Goal: Task Accomplishment & Management: Complete application form

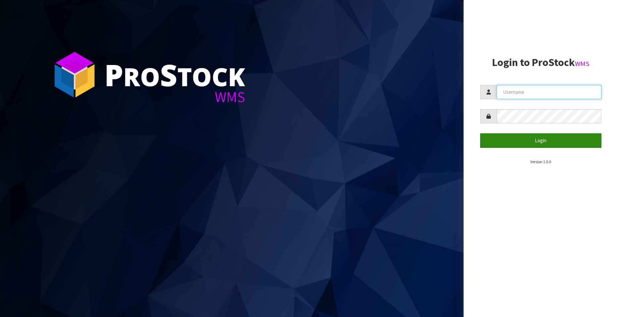
type input "[EMAIL_ADDRESS][DOMAIN_NAME]"
click at [542, 138] on button "Login" at bounding box center [540, 140] width 121 height 14
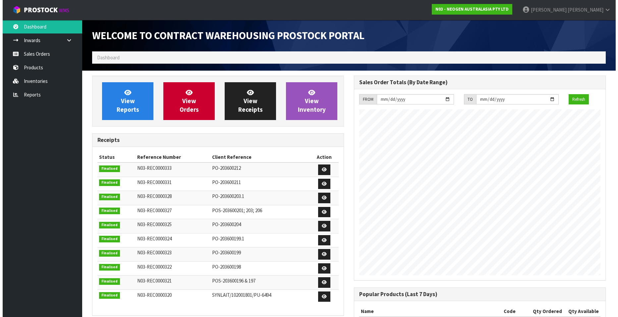
scroll to position [368, 262]
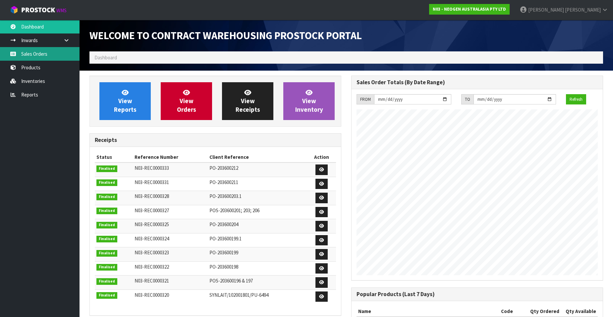
click at [36, 55] on link "Sales Orders" at bounding box center [40, 54] width 80 height 14
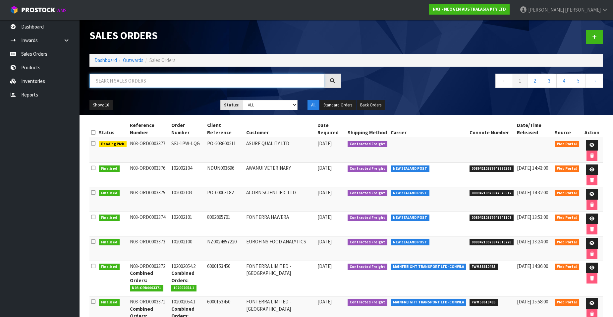
click at [117, 82] on input "text" at bounding box center [207, 81] width 235 height 14
paste input "102002105"
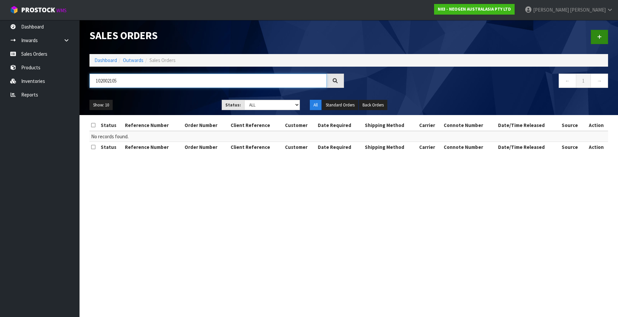
type input "102002105"
click at [605, 38] on link at bounding box center [599, 37] width 17 height 14
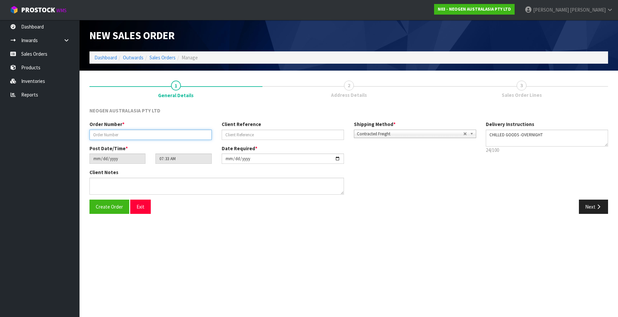
click at [111, 135] on input "text" at bounding box center [151, 135] width 122 height 10
paste input "102002105"
type input "102002105"
click at [252, 132] on input "text" at bounding box center [283, 135] width 122 height 10
paste input "PO0006796"
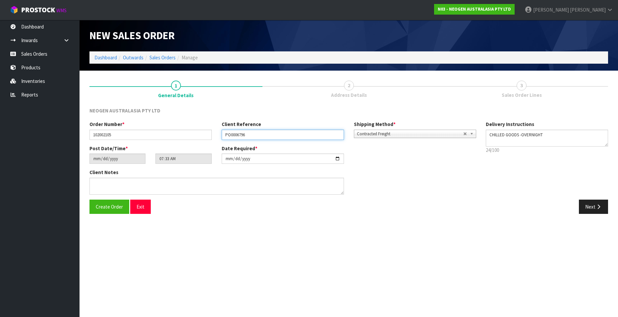
type input "PO0006796"
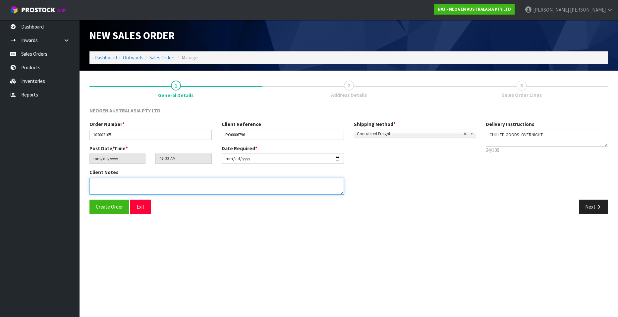
click at [145, 188] on textarea at bounding box center [217, 186] width 255 height 17
type textarea "ATTN: [PERSON_NAME]"
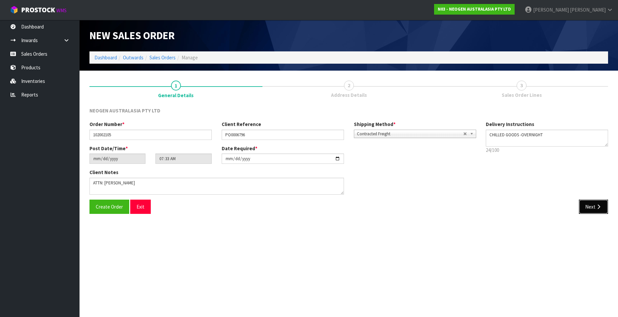
click at [590, 206] on button "Next" at bounding box center [593, 207] width 29 height 14
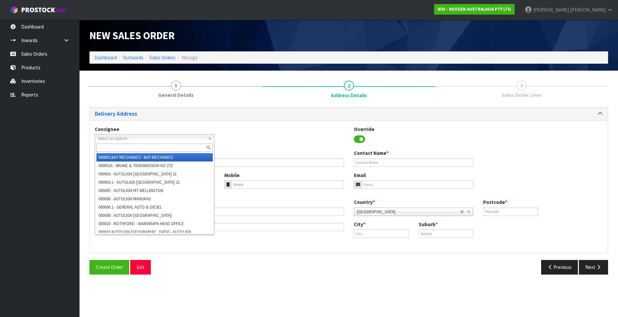
click at [116, 139] on span "Select an Option" at bounding box center [152, 139] width 108 height 8
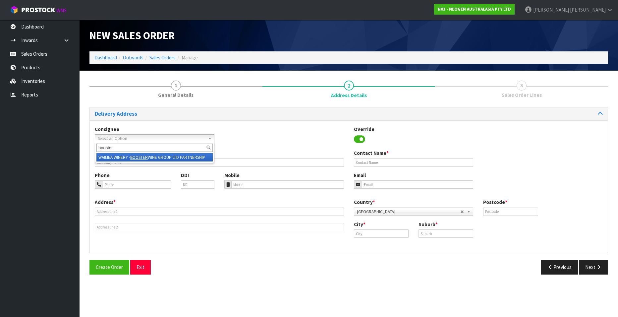
type input "booster"
click at [135, 157] on em "BOOSTER" at bounding box center [139, 157] width 18 height 6
type input "BOOSTER WINE GROUP LTD PARTNERSHIP"
type input "WAIMEA WINERY"
type input "[STREET_ADDRESS][PERSON_NAME]"
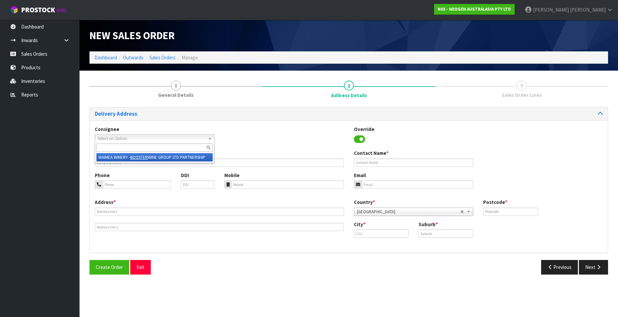
type input "7081"
type input "[GEOGRAPHIC_DATA]"
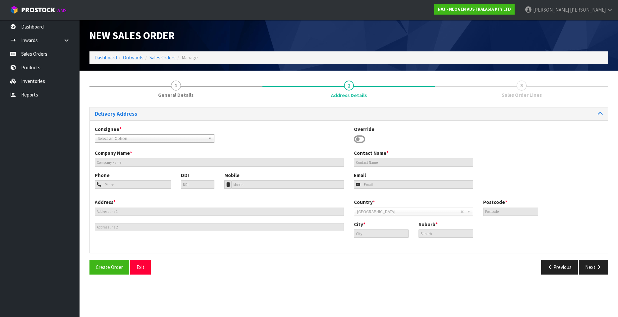
click at [141, 136] on span "Select an Option" at bounding box center [150, 139] width 104 height 8
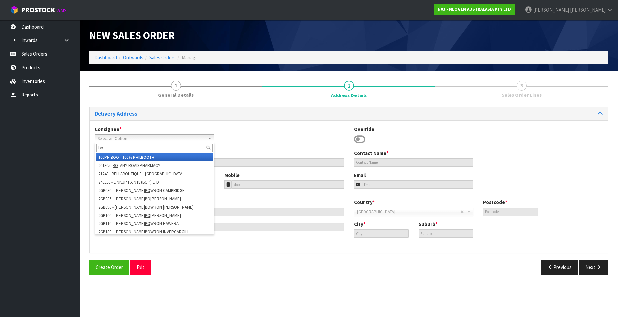
type input "b"
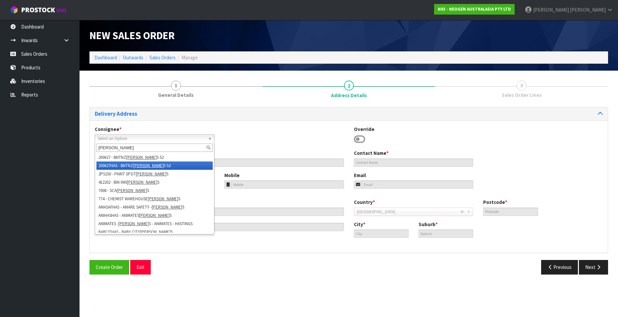
type input "[PERSON_NAME]"
click at [145, 163] on em "[PERSON_NAME]" at bounding box center [148, 166] width 30 height 6
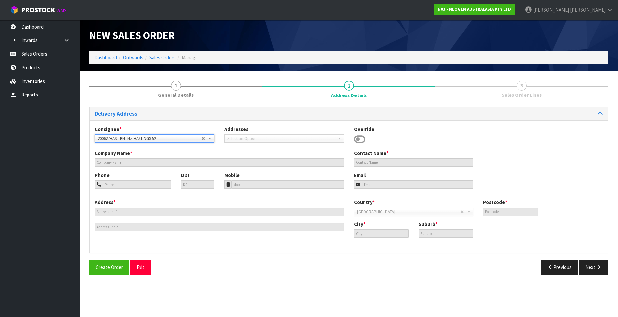
type input "BNTNZ HASTINGS 52"
type input "[STREET_ADDRESS][PERSON_NAME]"
type input "4120"
type input "HASTINGS"
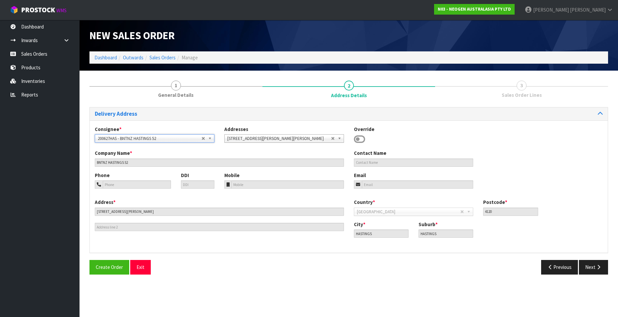
click at [200, 136] on span "200627HAS - BNTNZ HASTINGS 52" at bounding box center [150, 139] width 104 height 8
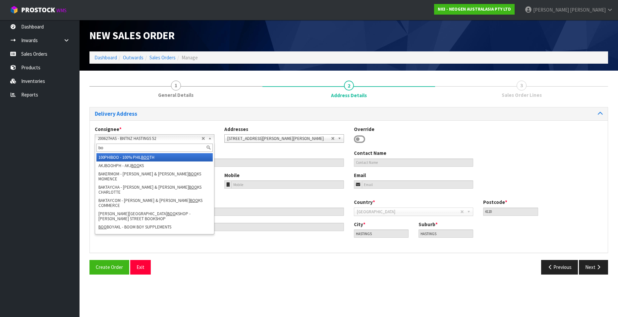
type input "b"
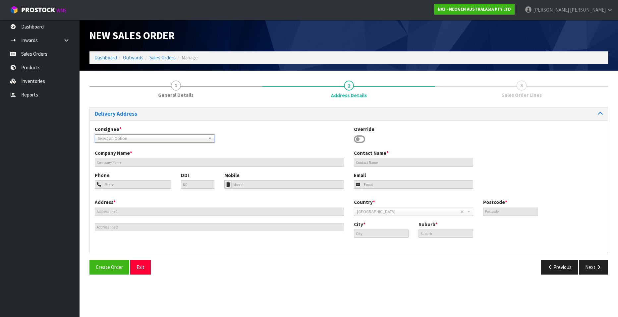
click at [201, 123] on div "Consignee * 000001.BAY MECHANICS - BAY MECHANICS 000001A - BRAKE & TRANSMISSION…" at bounding box center [349, 186] width 518 height 133
click at [359, 139] on icon at bounding box center [359, 139] width 11 height 10
click at [208, 138] on b at bounding box center [211, 139] width 6 height 8
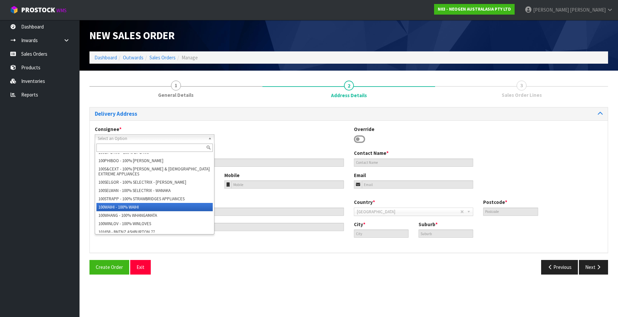
scroll to position [663, 0]
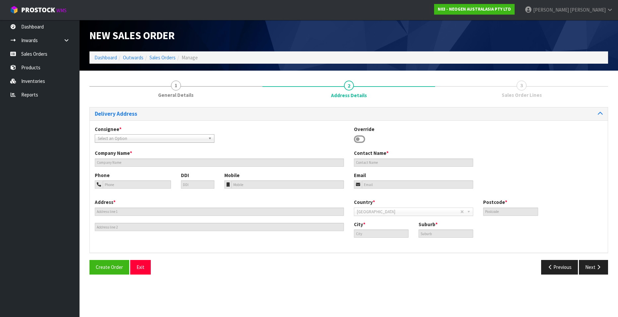
click at [123, 136] on span "Select an Option" at bounding box center [150, 139] width 104 height 8
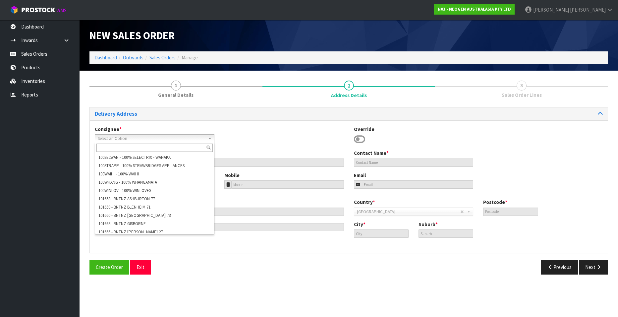
scroll to position [0, 0]
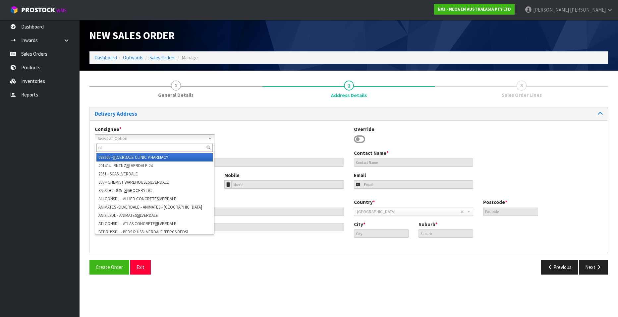
type input "s"
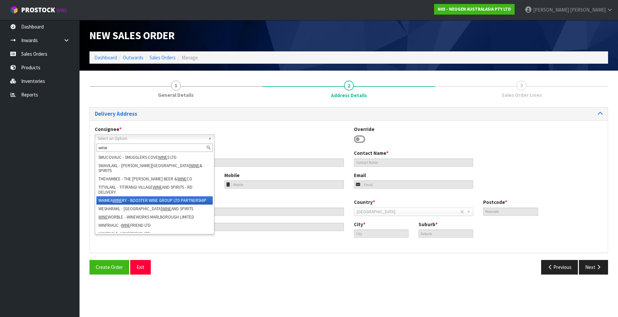
scroll to position [71, 0]
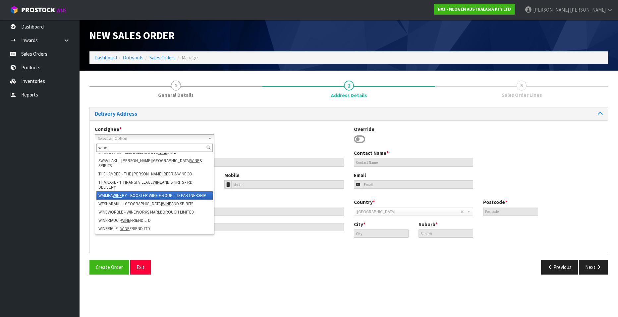
type input "wine"
click at [115, 191] on li "WAIMEA WINE RY - BOOSTER WINE GROUP LTD PARTNERSHIP" at bounding box center [154, 195] width 116 height 8
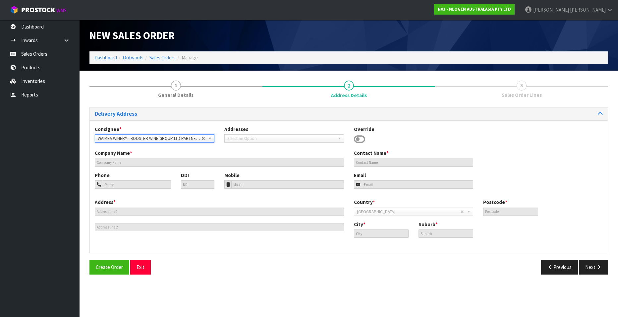
type input "BOOSTER WINE GROUP LTD PARTNERSHIP"
type input "WAIMEA WINERY"
type input "[STREET_ADDRESS][PERSON_NAME]"
type input "7081"
type input "[GEOGRAPHIC_DATA]"
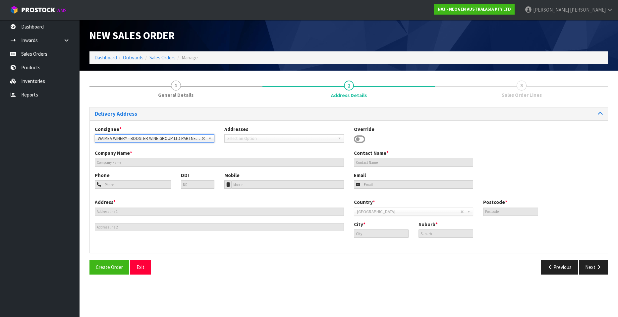
type input "[GEOGRAPHIC_DATA]"
click at [358, 138] on icon at bounding box center [359, 139] width 11 height 10
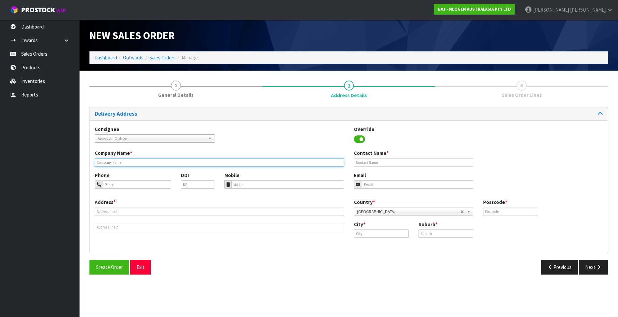
click at [107, 161] on input "text" at bounding box center [219, 162] width 249 height 8
type input "BOOSTER WINE GROUP PARTNERSHIP"
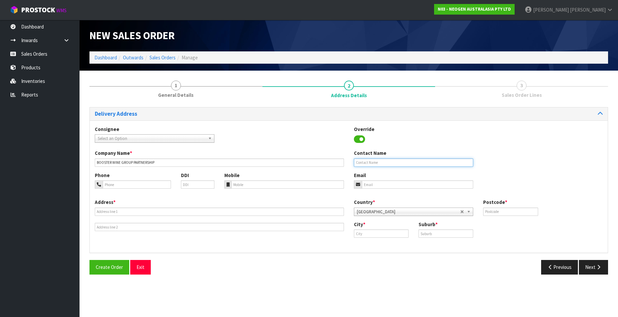
click at [387, 163] on input "text" at bounding box center [414, 162] width 120 height 8
type input "SILENI WINERY"
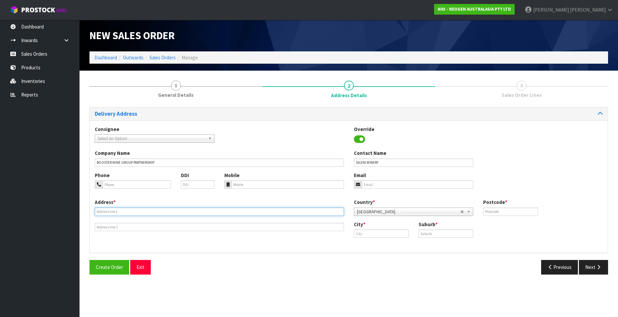
click at [107, 212] on input "text" at bounding box center [219, 212] width 249 height 8
click at [122, 211] on input "2016 [GEOGRAPHIC_DATA], R.D.1" at bounding box center [219, 212] width 249 height 8
type input "2016 [GEOGRAPHIC_DATA], R.D.1"
click at [366, 234] on input "text" at bounding box center [381, 233] width 55 height 8
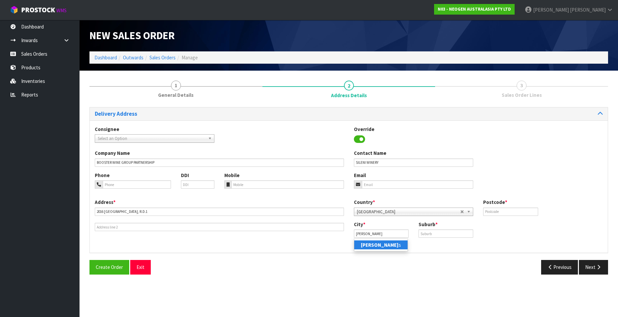
click at [369, 244] on strong "[PERSON_NAME]" at bounding box center [380, 245] width 38 height 6
type input "Hastings"
click at [424, 233] on input "text" at bounding box center [446, 233] width 55 height 8
type input "HASTINGS"
click at [493, 211] on input "text" at bounding box center [510, 212] width 55 height 8
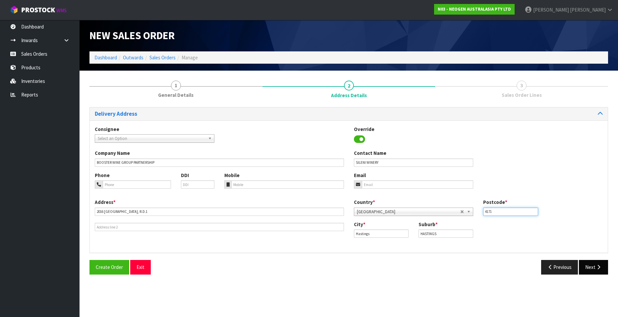
type input "4171"
click at [587, 267] on button "Next" at bounding box center [593, 267] width 29 height 14
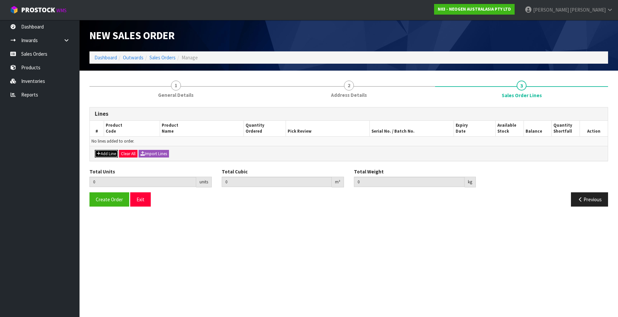
click at [105, 153] on button "Add Line" at bounding box center [106, 154] width 23 height 8
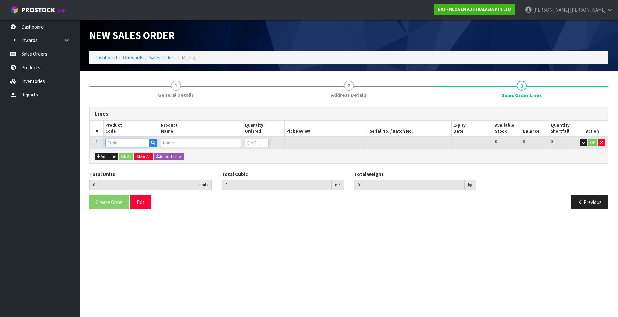
click at [122, 144] on input "text" at bounding box center [127, 143] width 44 height 8
paste input "700002207"
type input "700002207"
type input "0.000000"
type input "0.000"
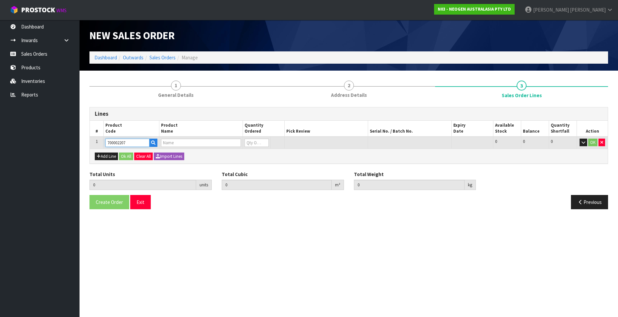
type input "7100067519 - UXL100 CLEAN-TRACE SURF ATP 100EA/PK"
type input "0"
type input "700002207"
type input "1"
type input "0.006496"
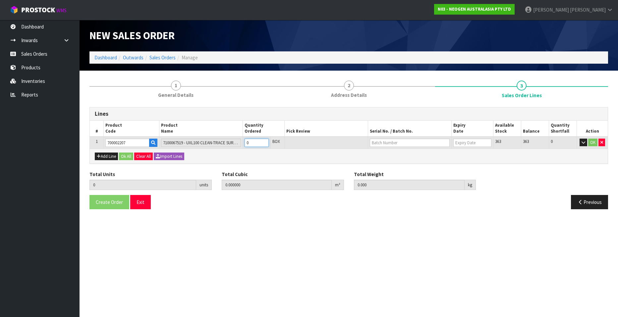
type input "0.96"
type input "1"
click at [265, 142] on input "1" at bounding box center [257, 143] width 24 height 8
click at [375, 142] on input "text" at bounding box center [410, 143] width 80 height 8
click at [403, 170] on link "3000033491" at bounding box center [396, 172] width 52 height 9
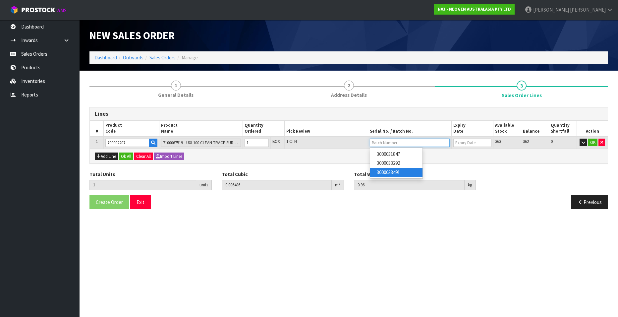
type input "3000033491"
type input "[DATE]"
click at [593, 140] on button "OK" at bounding box center [592, 143] width 9 height 8
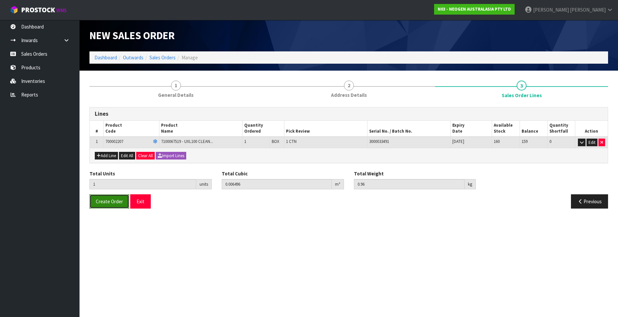
click at [112, 203] on span "Create Order" at bounding box center [109, 201] width 27 height 6
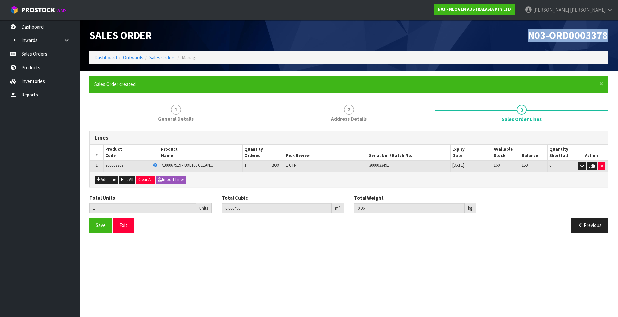
drag, startPoint x: 528, startPoint y: 34, endPoint x: 611, endPoint y: 34, distance: 82.5
click at [611, 34] on div "N03-ORD0003378" at bounding box center [481, 35] width 265 height 31
copy span "N03-ORD0003378"
click at [162, 57] on link "Sales Orders" at bounding box center [163, 57] width 26 height 6
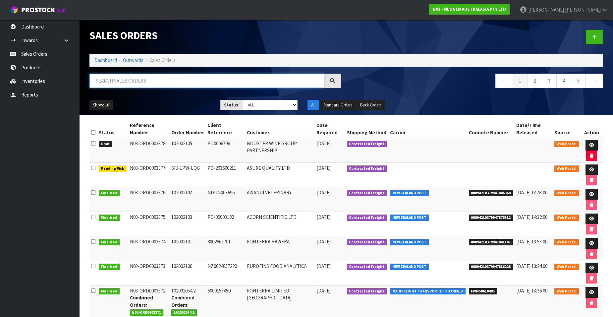
click at [128, 81] on input "text" at bounding box center [207, 81] width 235 height 14
paste input "102002106"
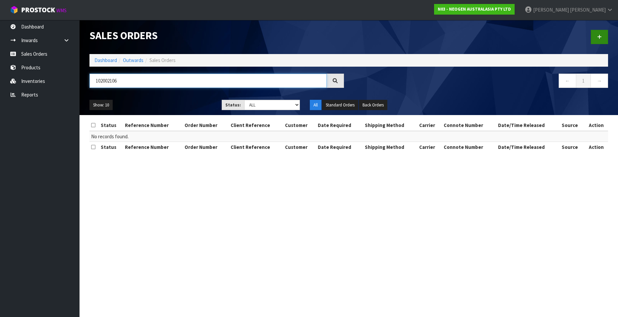
type input "102002106"
click at [597, 38] on link at bounding box center [599, 37] width 17 height 14
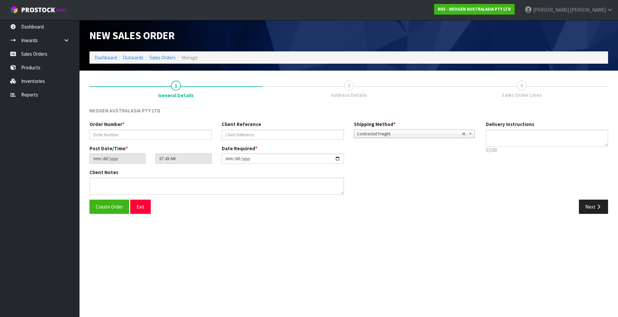
type textarea "CHILLED GOODS -OVERNIGHT"
click at [114, 137] on input "text" at bounding box center [151, 135] width 122 height 10
paste input "102002106"
type input "102002106"
click at [236, 135] on input "text" at bounding box center [283, 135] width 122 height 10
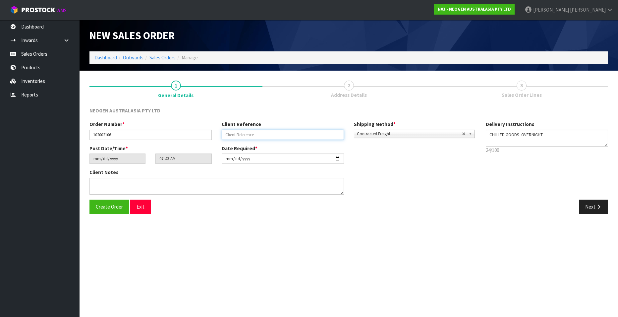
paste input "4500014663"
type input "4500014663"
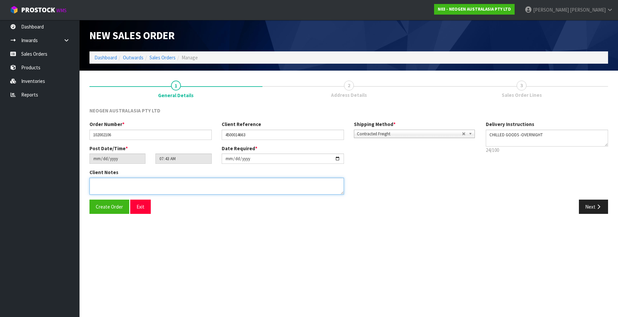
click at [115, 186] on textarea at bounding box center [217, 186] width 255 height 17
type textarea "ATTN [PERSON_NAME]"
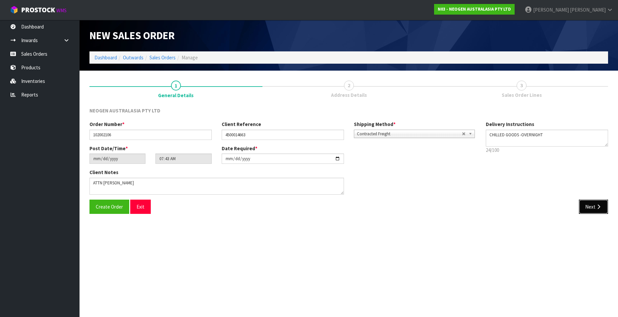
click at [588, 205] on button "Next" at bounding box center [593, 207] width 29 height 14
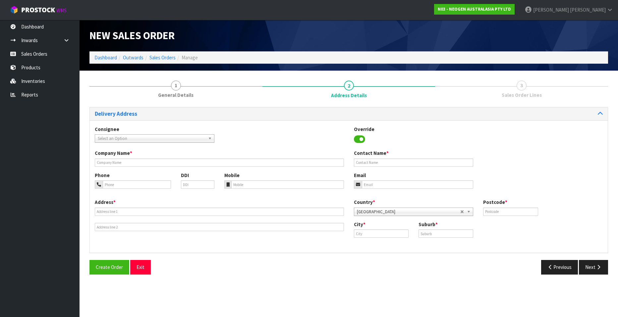
click at [145, 137] on span "Select an Option" at bounding box center [152, 139] width 108 height 8
type input "wineworks"
click at [139, 156] on em "WINEWORKS" at bounding box center [137, 157] width 23 height 6
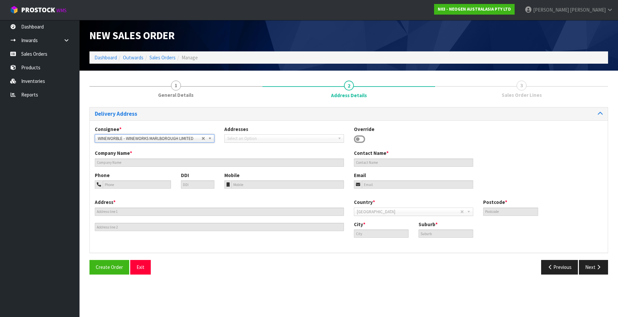
type input "WINEWORKS MARLBOROUGH LIMITED"
type input "ATT: [PERSON_NAME] (LAB)"
type input "[STREET_ADDRESS]"
type input "7274"
type input "Blenheim"
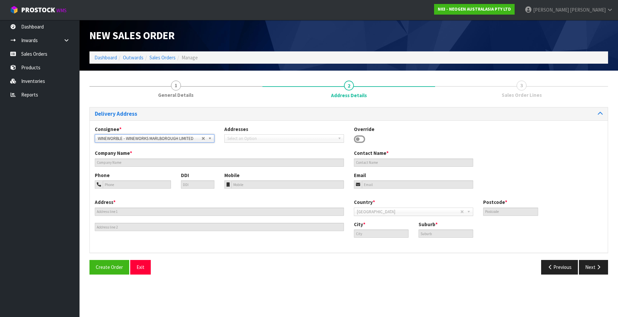
type input "[GEOGRAPHIC_DATA]"
click at [588, 266] on button "Next" at bounding box center [593, 267] width 29 height 14
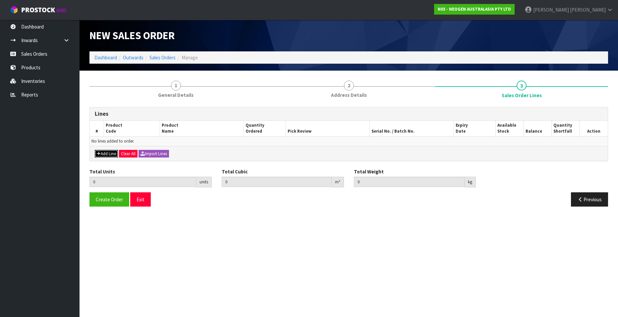
click at [107, 153] on button "Add Line" at bounding box center [106, 154] width 23 height 8
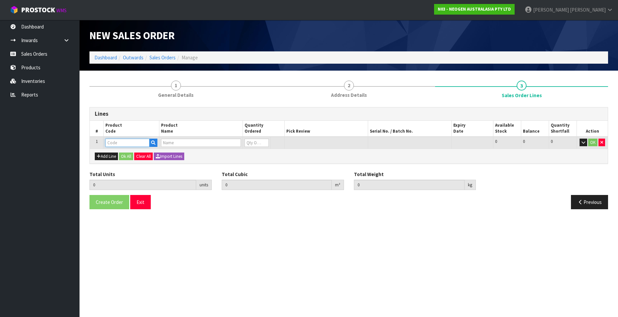
click at [128, 143] on input "text" at bounding box center [127, 143] width 44 height 8
paste input "700002200"
type input "700002200"
type input "0.000000"
type input "0.000"
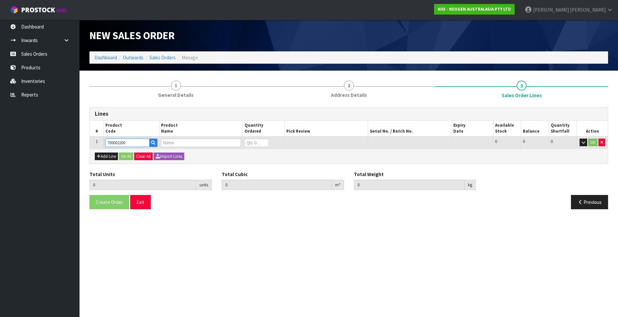
type input "7100067455 - 6432 QUICK SWAB 50/CS"
type input "0"
type input "700002200"
type input "1"
type input "0.00264"
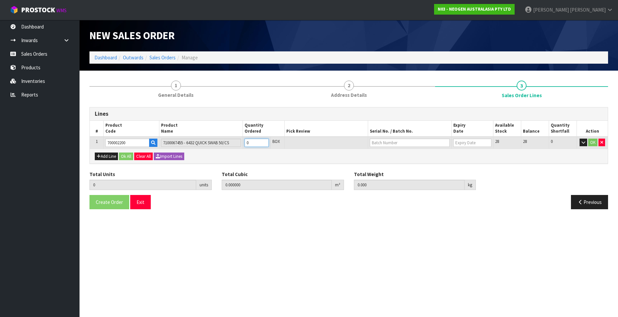
type input "0.4"
type input "1"
click at [264, 142] on input "1" at bounding box center [257, 143] width 24 height 8
click at [408, 141] on input "text" at bounding box center [410, 143] width 80 height 8
click at [387, 152] on link "70824" at bounding box center [396, 154] width 52 height 9
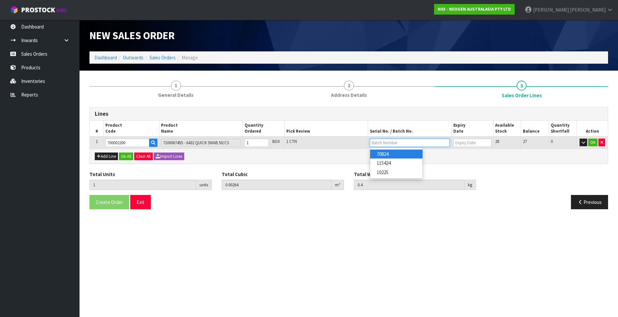
type input "70824"
type input "24/12/2025"
click at [592, 142] on button "OK" at bounding box center [592, 143] width 9 height 8
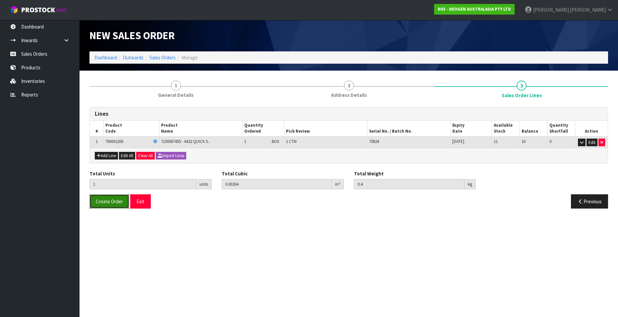
click at [102, 202] on span "Create Order" at bounding box center [109, 201] width 27 height 6
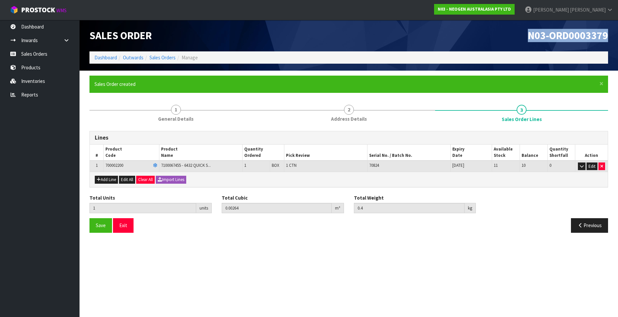
drag, startPoint x: 528, startPoint y: 34, endPoint x: 606, endPoint y: 37, distance: 77.9
click at [606, 37] on span "N03-ORD0003379" at bounding box center [568, 35] width 80 height 13
copy span "N03-ORD0003379"
click at [160, 56] on link "Sales Orders" at bounding box center [163, 57] width 26 height 6
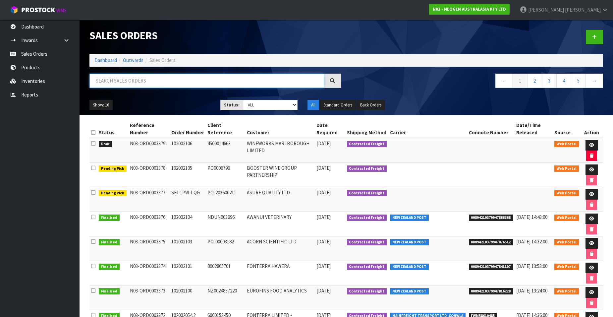
click at [132, 82] on input "text" at bounding box center [207, 81] width 235 height 14
paste input "102002107"
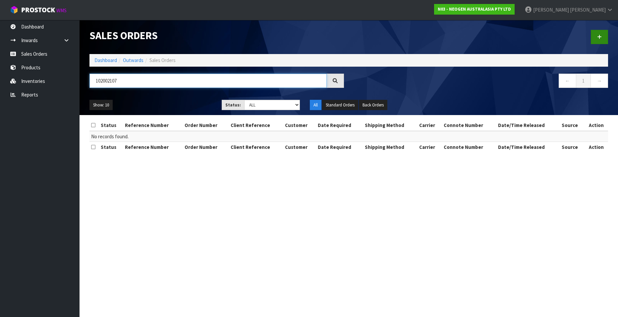
type input "102002107"
click at [599, 33] on link at bounding box center [599, 37] width 17 height 14
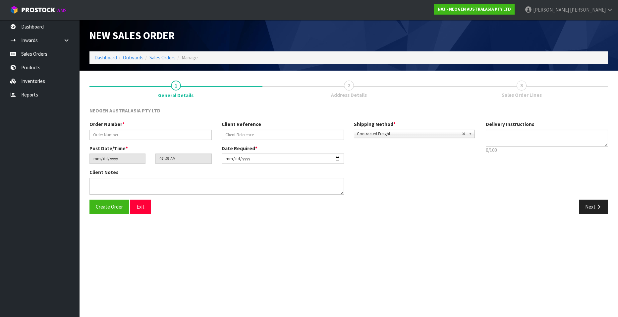
type textarea "CHILLED GOODS -OVERNIGHT"
click at [126, 136] on input "text" at bounding box center [151, 135] width 122 height 10
paste input "102002107"
type input "102002107"
click at [239, 134] on input "text" at bounding box center [283, 135] width 122 height 10
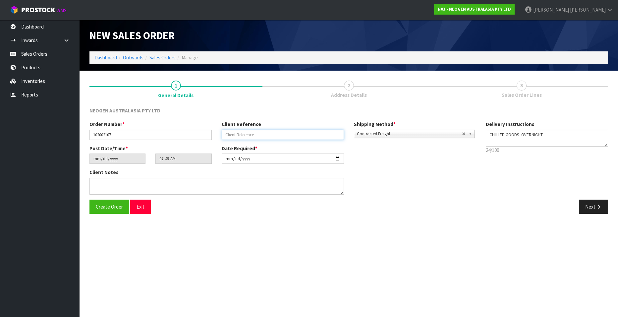
paste input "2050044592"
type input "2050044592"
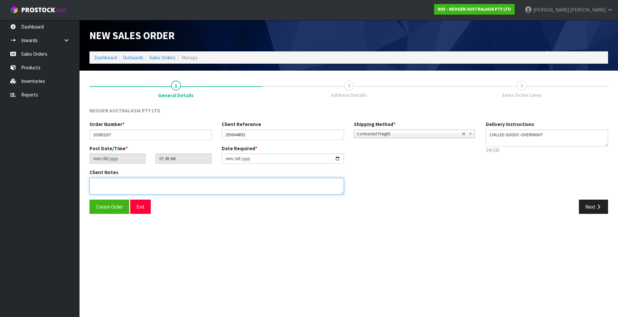
click at [114, 188] on textarea at bounding box center [217, 186] width 255 height 17
type textarea "ATTN ACCOUNTS"
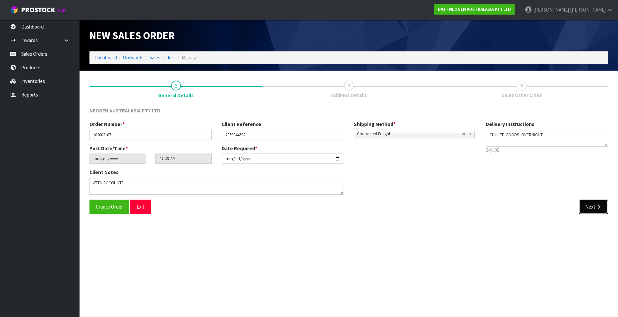
click at [581, 205] on button "Next" at bounding box center [593, 207] width 29 height 14
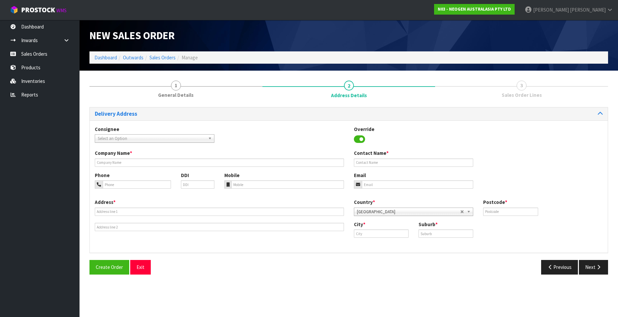
click at [144, 138] on span "Select an Option" at bounding box center [152, 139] width 108 height 8
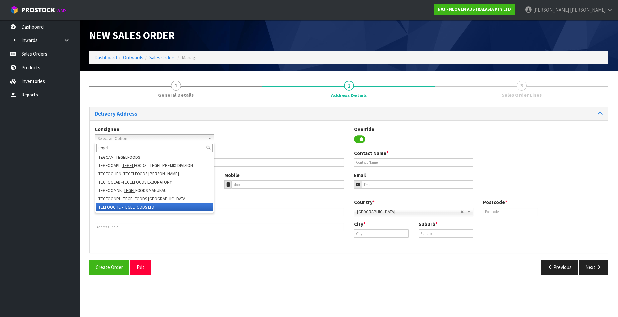
type input "tegel"
click at [128, 208] on em "TEGEL" at bounding box center [129, 207] width 12 height 6
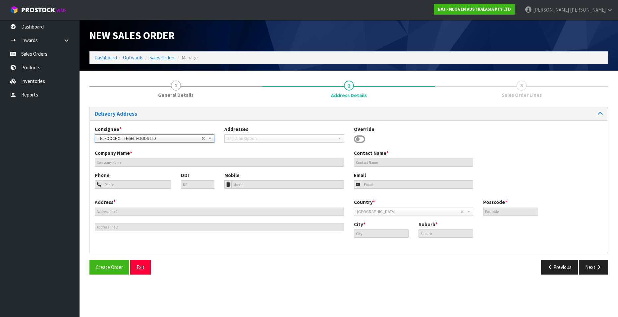
type input "TEGEL FOODS LTD"
type input "ATTN: MICRO LABORATORY"
type input "112 CARMEN ROAD"
type input "8042"
type input "CHRISTCHURCH"
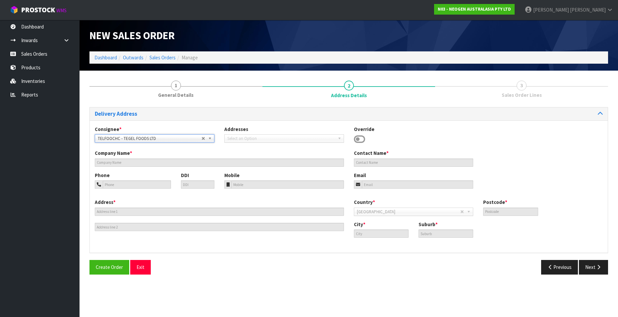
type input "HEI HEI"
click at [588, 267] on button "Next" at bounding box center [593, 267] width 29 height 14
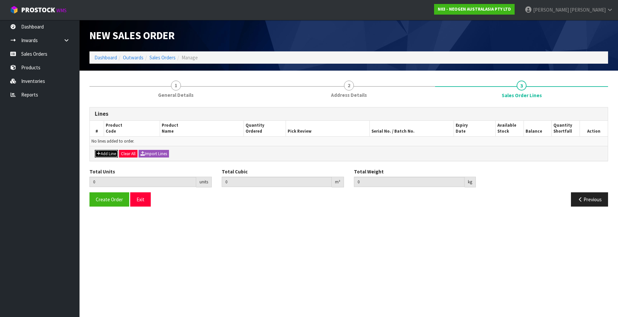
click at [104, 152] on button "Add Line" at bounding box center [106, 154] width 23 height 8
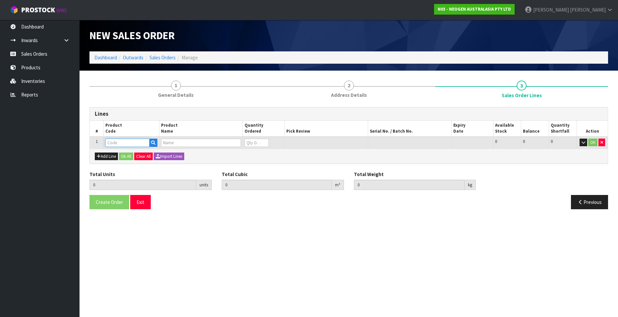
click at [113, 143] on input "text" at bounding box center [127, 143] width 44 height 8
paste input "700002209"
type input "700002209"
type input "0.000000"
type input "0.000"
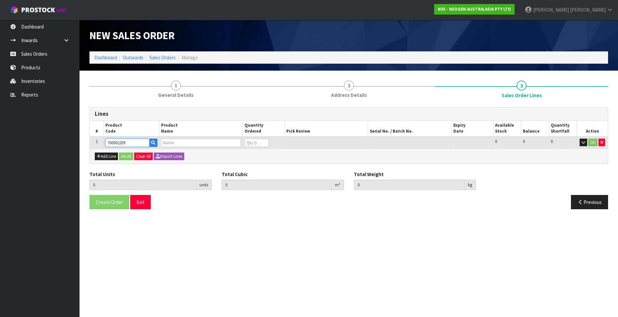
type input "7100067521 - PRO100 SURFACE PROTEIN PLUS 100/CS"
type input "0"
type input "700002209"
type input "1"
type input "0.00468"
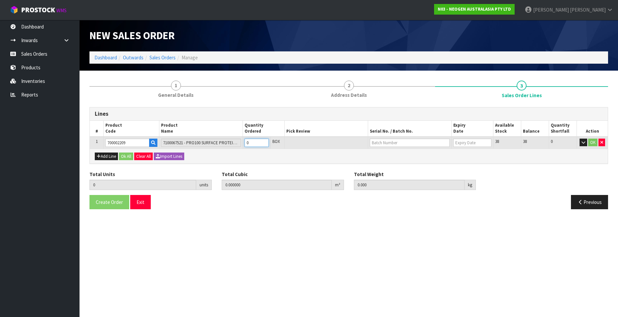
type input "0.85"
type input "1"
click at [265, 142] on input "1" at bounding box center [257, 143] width 24 height 8
type input "2"
type input "0.00936"
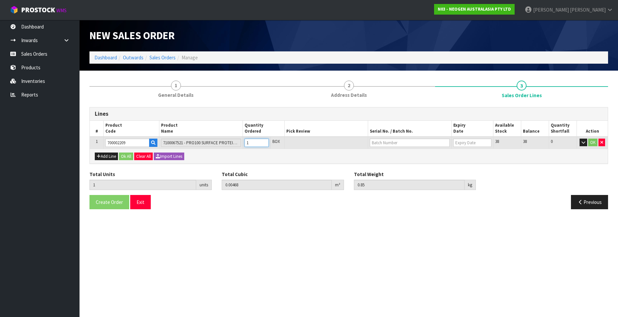
type input "1.7"
type input "2"
click at [265, 142] on input "2" at bounding box center [257, 143] width 24 height 8
type input "3"
type input "0.01404"
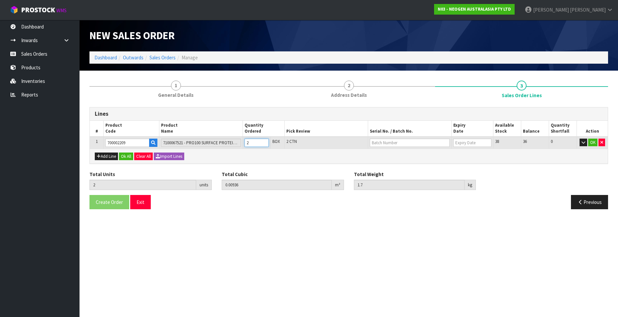
type input "2.55"
type input "3"
click at [265, 142] on input "3" at bounding box center [257, 143] width 24 height 8
type input "4"
type input "0.01872"
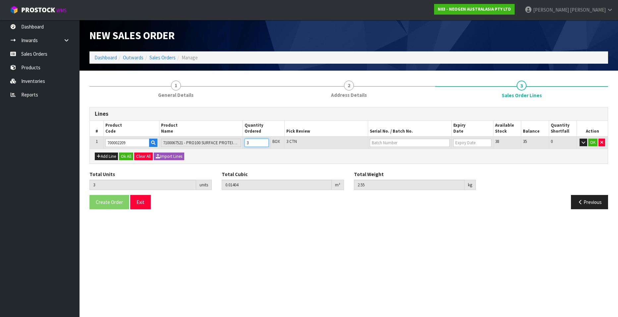
type input "3.4"
type input "4"
click at [265, 142] on input "4" at bounding box center [257, 143] width 24 height 8
type input "5"
type input "0.0234"
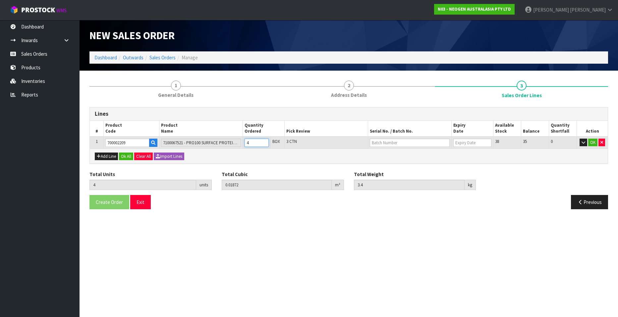
type input "4.25"
type input "5"
click at [265, 142] on input "5" at bounding box center [257, 143] width 24 height 8
type input "6"
type input "0.02808"
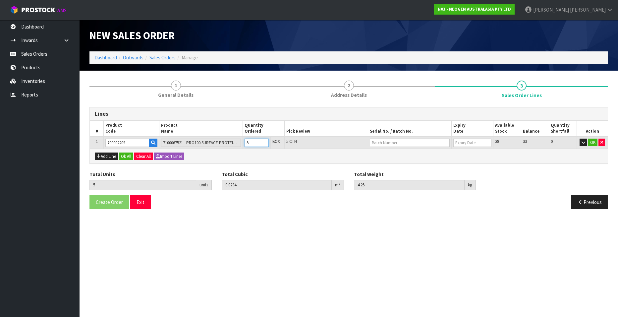
type input "5.1"
type input "6"
click at [265, 142] on input "6" at bounding box center [257, 143] width 24 height 8
type input "7"
type input "0.03276"
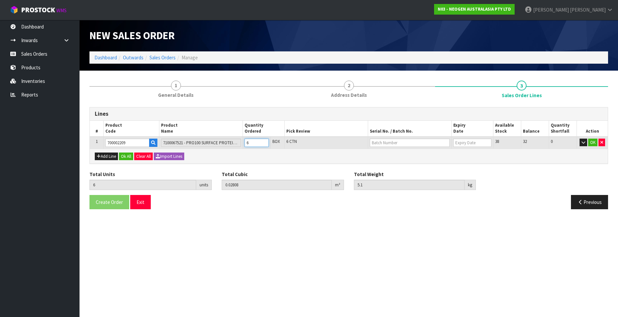
type input "5.95"
type input "7"
click at [265, 142] on input "7" at bounding box center [257, 143] width 24 height 8
type input "8"
type input "0.03744"
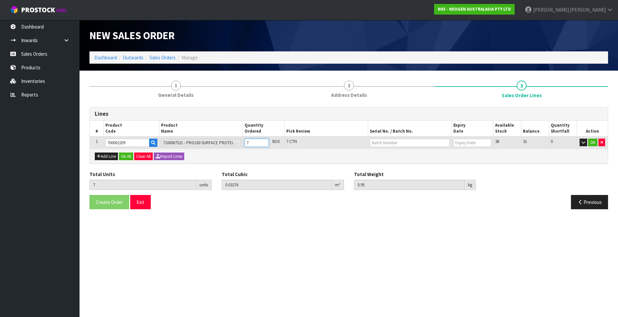
type input "6.8"
type input "8"
click at [265, 142] on input "8" at bounding box center [257, 143] width 24 height 8
type input "9"
type input "0.04212"
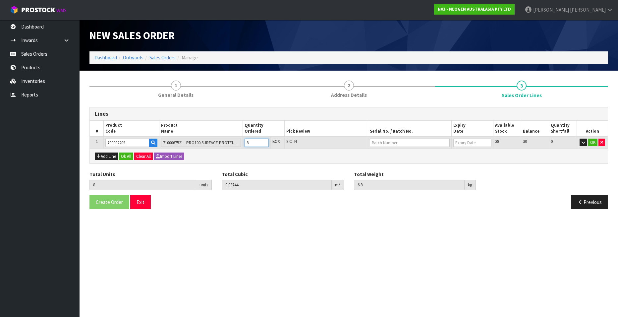
type input "7.65"
type input "9"
click at [265, 142] on input "9" at bounding box center [257, 143] width 24 height 8
type input "10"
type input "0.0468"
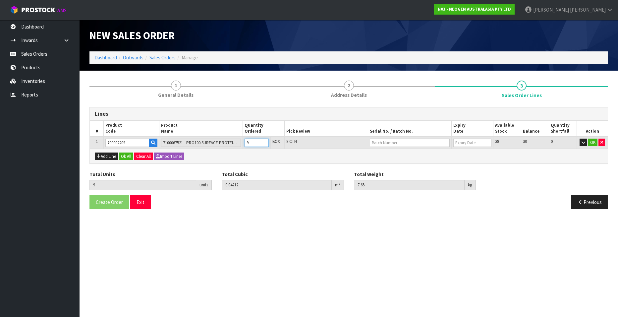
type input "8.5"
type input "10"
click at [265, 142] on input "10" at bounding box center [257, 143] width 24 height 8
type input "11"
type input "0.05148"
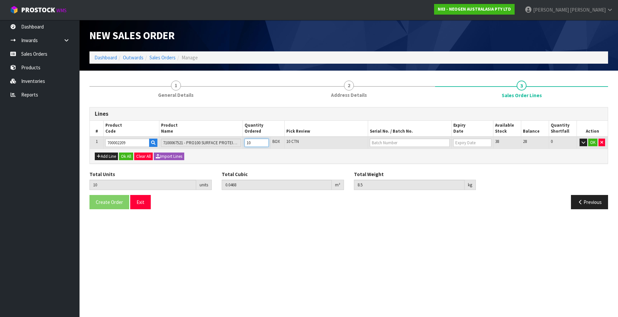
type input "9.35"
type input "11"
click at [265, 142] on input "11" at bounding box center [257, 143] width 24 height 8
type input "12"
type input "0.05616"
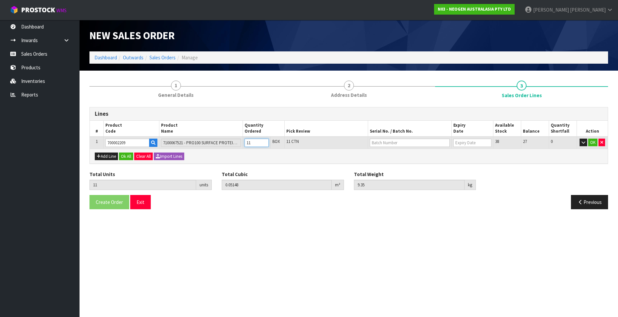
type input "10.2"
type input "12"
click at [265, 142] on input "12" at bounding box center [257, 143] width 24 height 8
click at [407, 143] on input "text" at bounding box center [410, 143] width 80 height 8
click at [398, 154] on link "3000032799" at bounding box center [396, 154] width 52 height 9
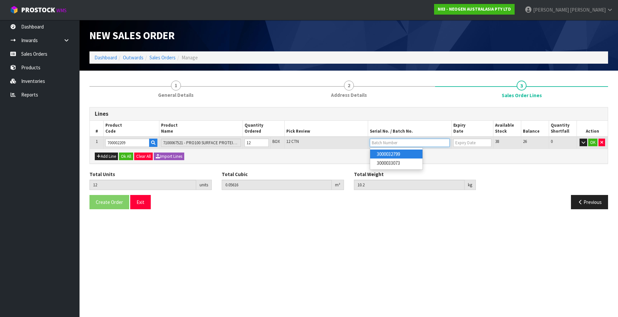
type input "3000032799"
type input "14/10/2026"
click at [592, 142] on button "OK" at bounding box center [592, 143] width 9 height 8
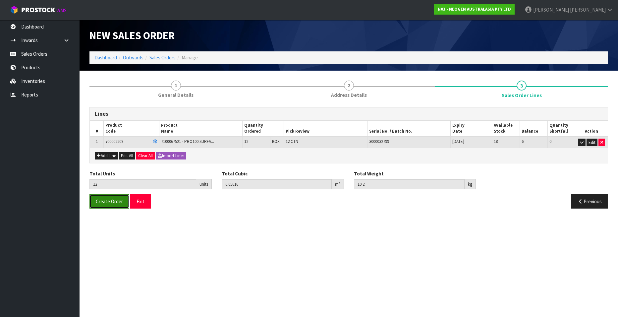
click at [103, 202] on span "Create Order" at bounding box center [109, 201] width 27 height 6
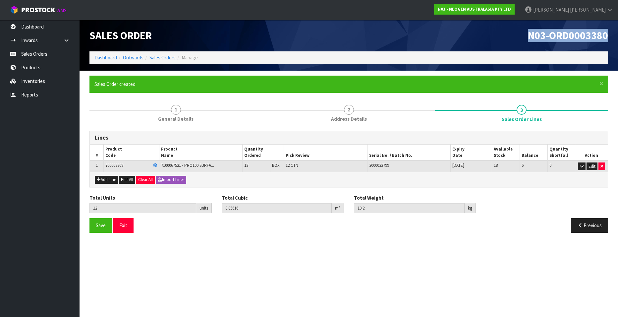
drag, startPoint x: 528, startPoint y: 36, endPoint x: 607, endPoint y: 36, distance: 78.6
click at [607, 36] on span "N03-ORD0003380" at bounding box center [568, 35] width 80 height 13
copy span "N03-ORD0003380"
click at [161, 56] on link "Sales Orders" at bounding box center [163, 57] width 26 height 6
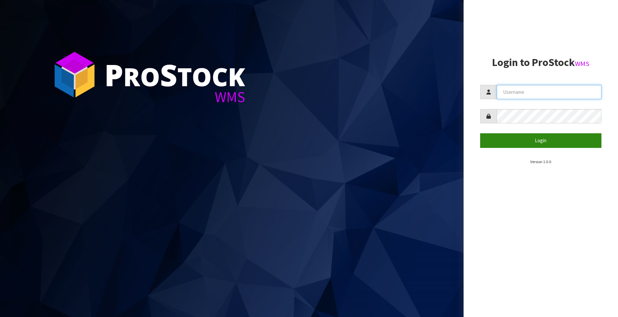
type input "[EMAIL_ADDRESS][DOMAIN_NAME]"
click at [540, 138] on button "Login" at bounding box center [540, 140] width 121 height 14
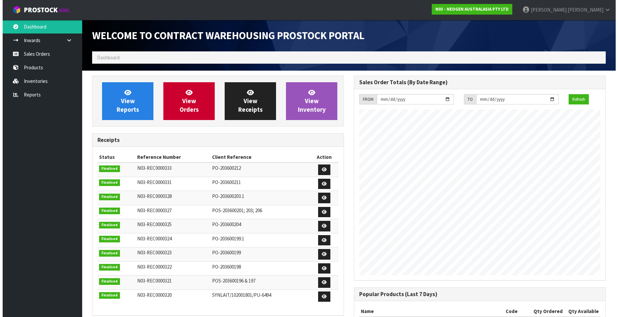
scroll to position [368, 262]
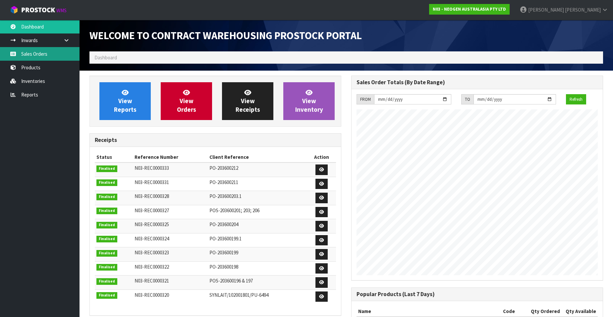
click at [43, 50] on link "Sales Orders" at bounding box center [40, 54] width 80 height 14
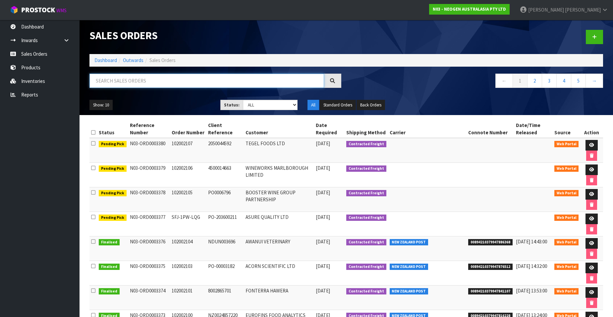
click at [135, 80] on input "text" at bounding box center [207, 81] width 235 height 14
paste input "102002092"
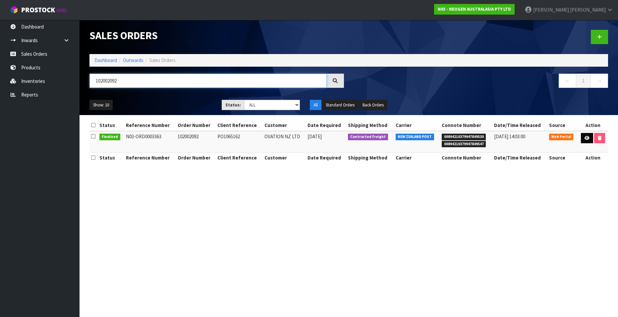
type input "102002092"
click at [583, 139] on link at bounding box center [587, 138] width 12 height 11
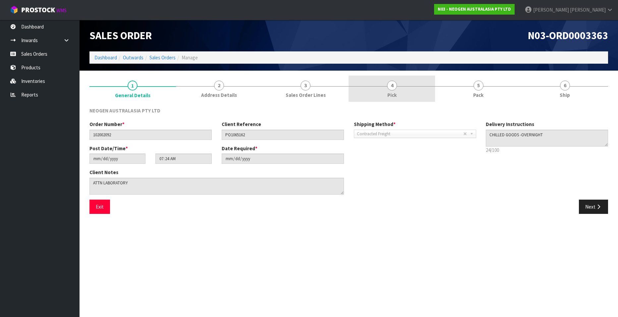
click at [387, 89] on link "4 Pick" at bounding box center [392, 89] width 87 height 26
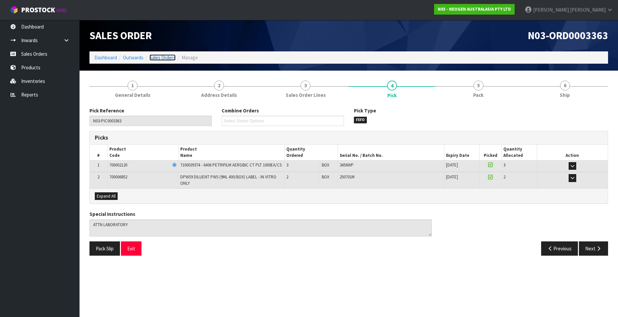
click at [160, 55] on link "Sales Orders" at bounding box center [163, 57] width 26 height 6
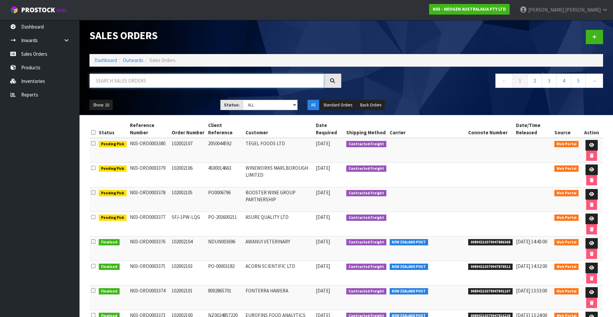
click at [132, 79] on input "text" at bounding box center [207, 81] width 235 height 14
paste input "102002093"
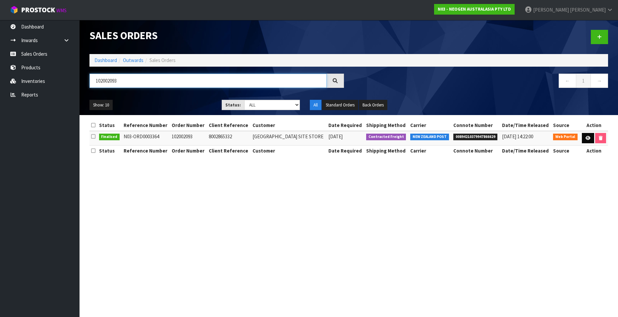
type input "102002093"
click at [587, 137] on icon at bounding box center [588, 138] width 5 height 4
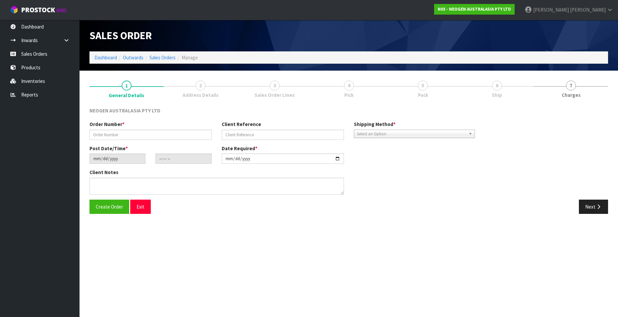
type input "102002093"
type input "8002865332"
type input "2025-09-09"
type input "07:28:00.000"
type input "2025-09-09"
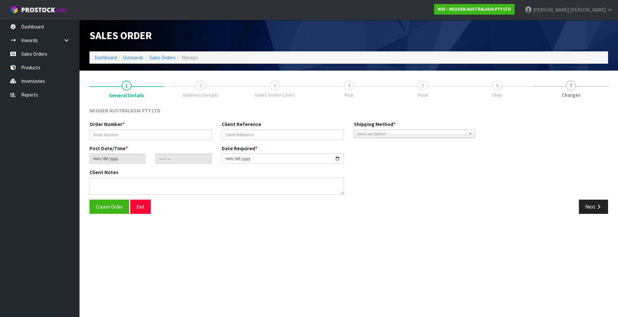
type textarea "ATTNE SITE STORE"
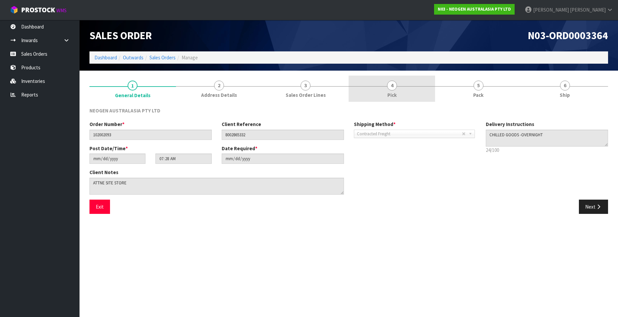
click at [388, 88] on span "4" at bounding box center [392, 86] width 10 height 10
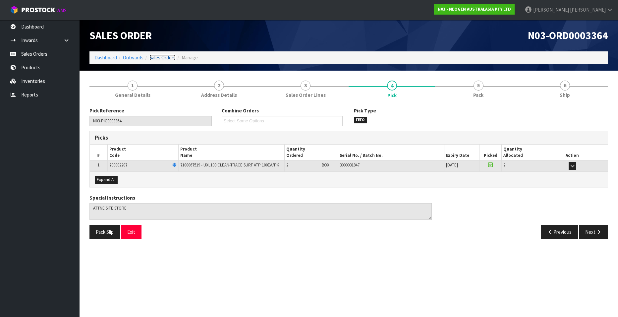
click at [161, 56] on link "Sales Orders" at bounding box center [163, 57] width 26 height 6
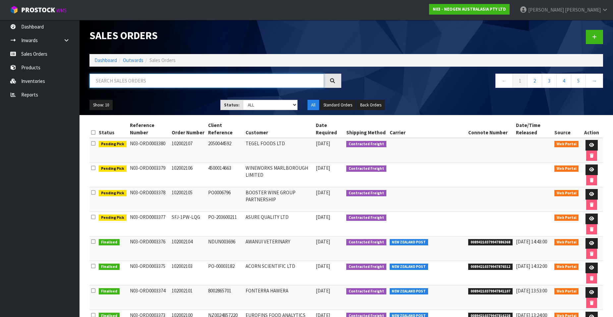
click at [122, 81] on input "text" at bounding box center [207, 81] width 235 height 14
paste input "102002094"
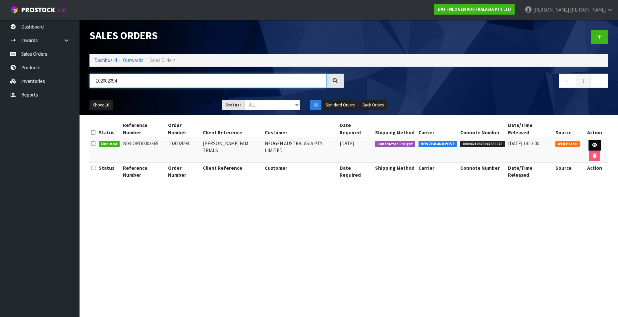
type input "102002094"
click at [592, 143] on icon at bounding box center [594, 145] width 5 height 4
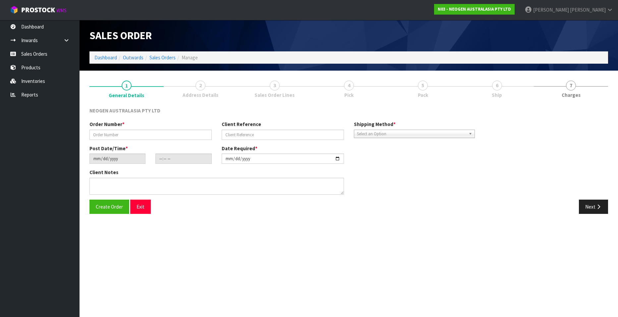
type input "102002094"
type input "JOHN FAM TRIALS"
type input "2025-09-09"
type input "09:31:00.000"
type input "2025-09-09"
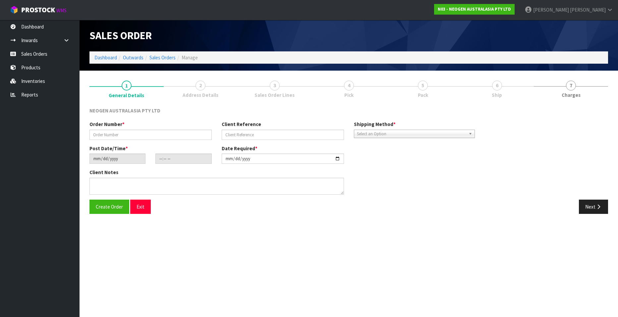
type textarea "ATTN JOHN FAM"
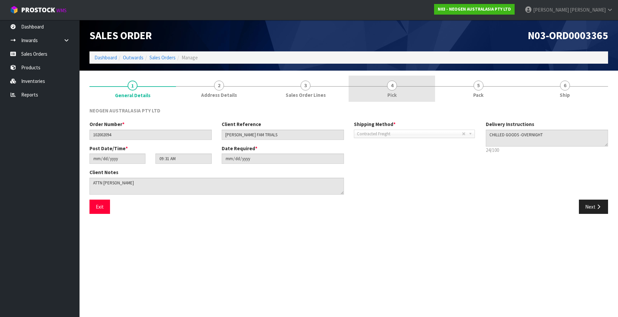
click at [393, 85] on span "4" at bounding box center [392, 86] width 10 height 10
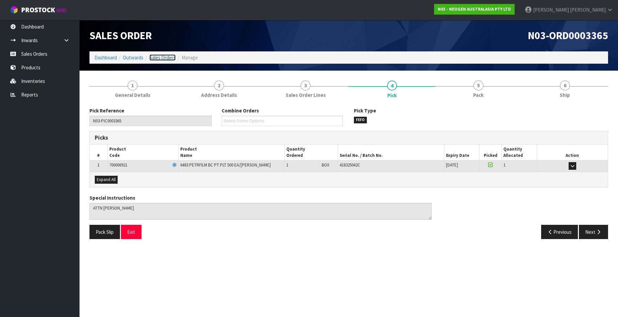
click at [160, 56] on link "Sales Orders" at bounding box center [163, 57] width 26 height 6
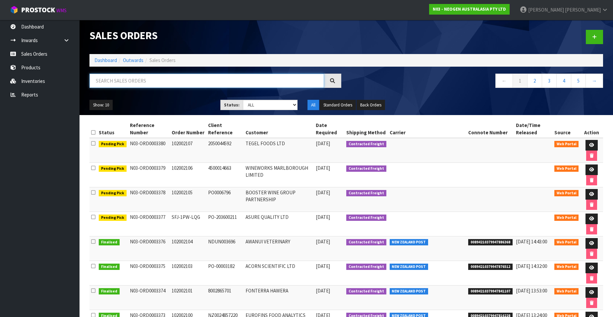
click at [147, 79] on input "text" at bounding box center [207, 81] width 235 height 14
paste input "102002095"
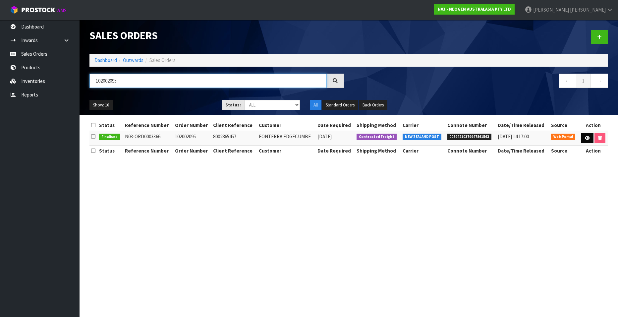
type input "102002095"
click at [586, 137] on icon at bounding box center [587, 138] width 5 height 4
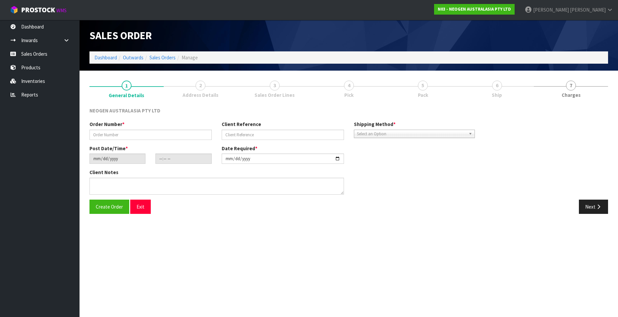
type input "102002095"
type input "8002865457"
type input "2025-09-09"
type input "09:36:00.000"
type input "2025-09-09"
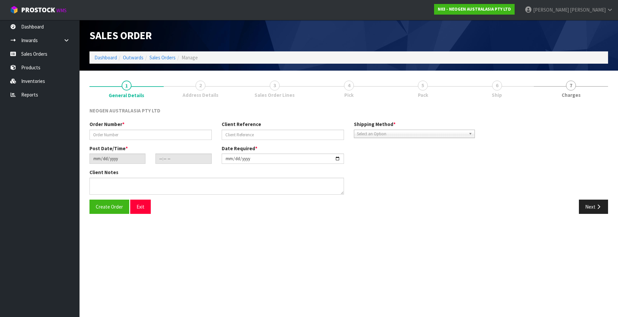
type textarea "ATTN SITE STORE"
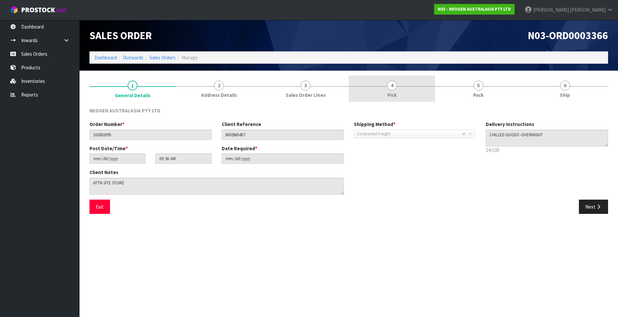
click at [392, 92] on span "Pick" at bounding box center [392, 94] width 9 height 7
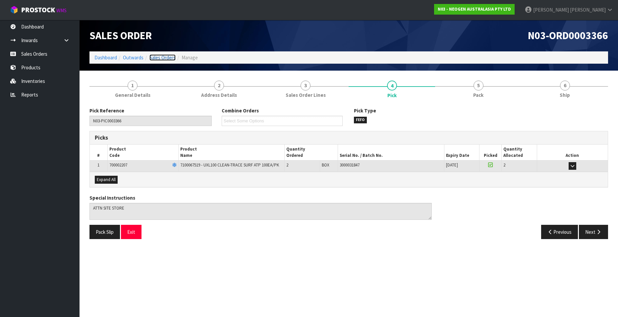
click at [164, 57] on link "Sales Orders" at bounding box center [163, 57] width 26 height 6
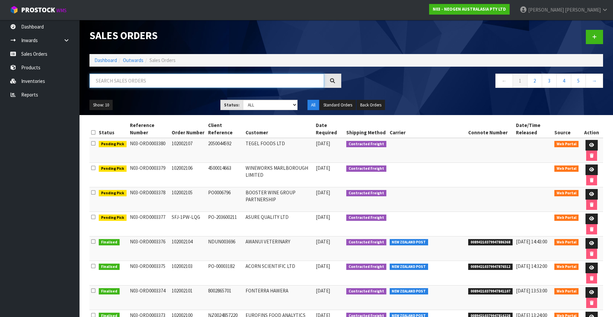
click at [167, 81] on input "text" at bounding box center [207, 81] width 235 height 14
paste input "102002096"
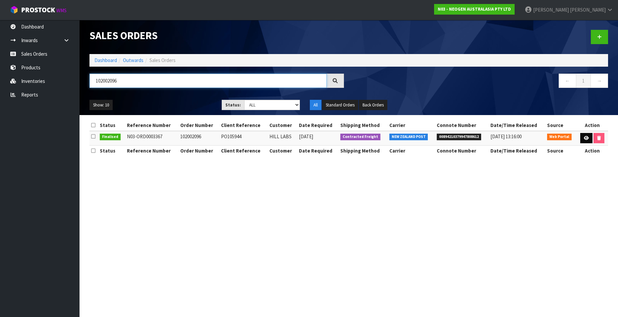
type input "102002096"
click at [585, 140] on icon at bounding box center [586, 138] width 5 height 4
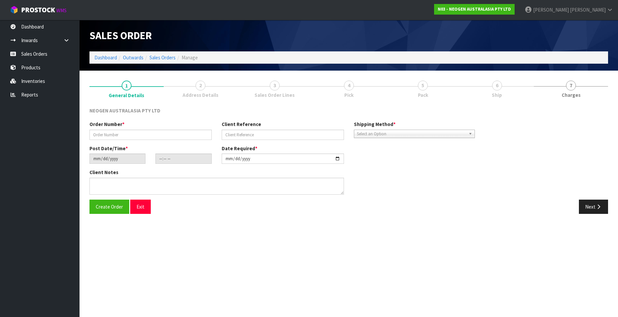
type input "102002096"
type input "PO105944"
type input "2025-09-09"
type input "09:39:00.000"
type input "2025-09-09"
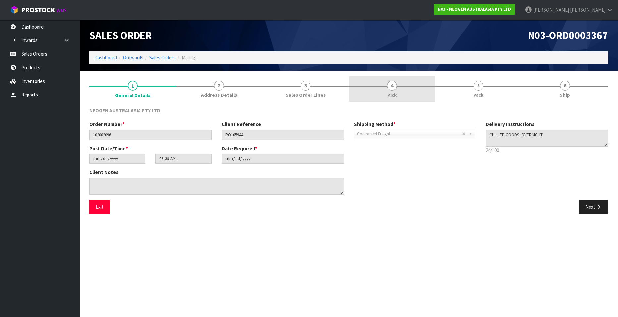
click at [393, 87] on span "4" at bounding box center [392, 86] width 10 height 10
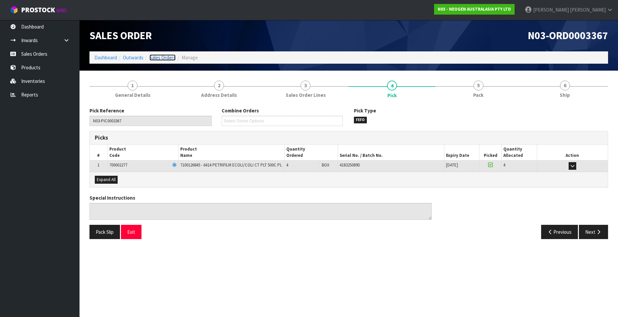
click at [164, 55] on link "Sales Orders" at bounding box center [163, 57] width 26 height 6
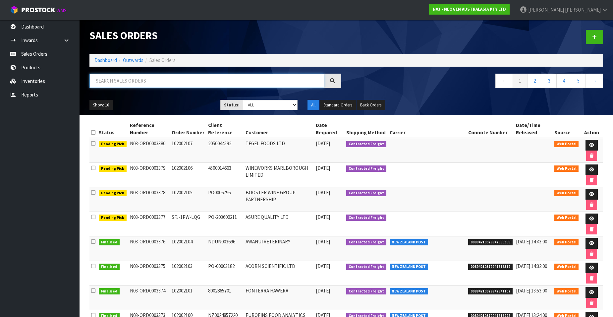
click at [195, 79] on input "text" at bounding box center [207, 81] width 235 height 14
paste input "102002097"
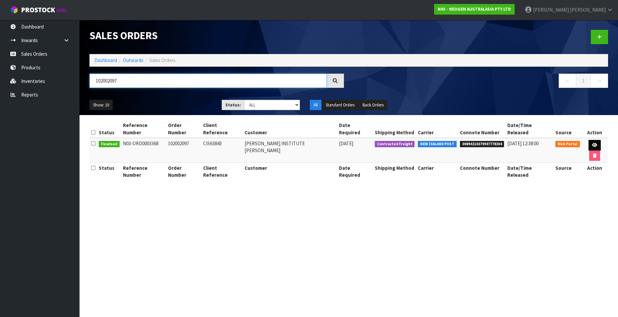
type input "102002097"
click at [589, 140] on link at bounding box center [595, 145] width 12 height 11
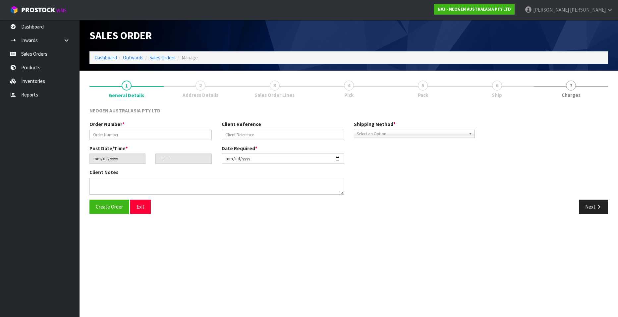
type input "102002097"
type input "CIS63843"
type input "2025-09-09"
type input "09:41:00.000"
type input "2025-09-09"
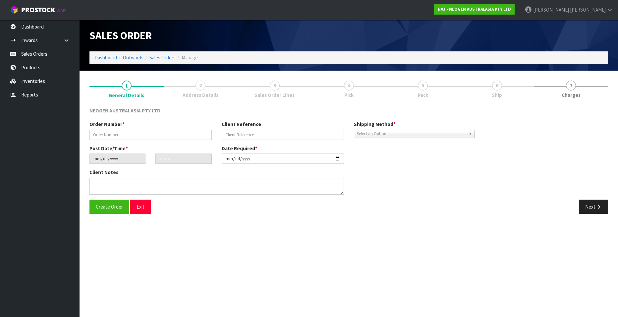
type textarea "ATTN PURCHASING"
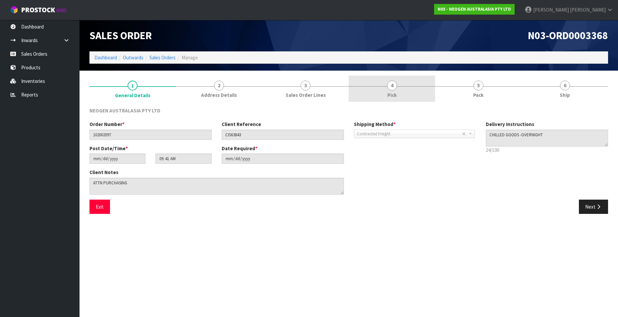
click at [393, 88] on span "4" at bounding box center [392, 86] width 10 height 10
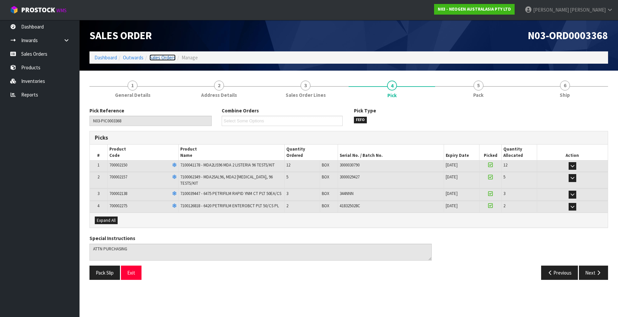
click at [161, 58] on link "Sales Orders" at bounding box center [163, 57] width 26 height 6
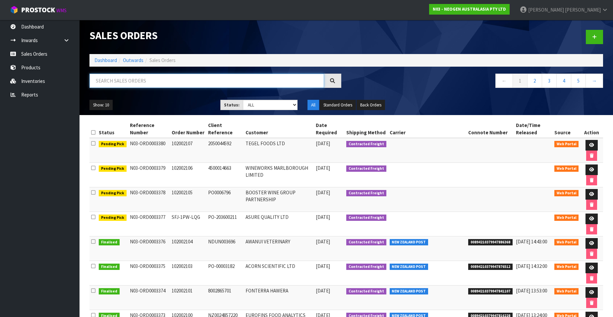
click at [151, 81] on input "text" at bounding box center [207, 81] width 235 height 14
paste input "00894210379947778304"
type input "00894210379947778304"
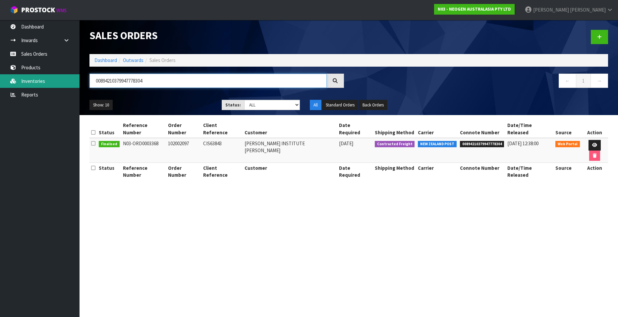
drag, startPoint x: 172, startPoint y: 82, endPoint x: 44, endPoint y: 80, distance: 128.0
click at [44, 80] on body "Toggle navigation ProStock WMS N03 - NEOGEN AUSTRALASIA PTY LTD Tina Brewster L…" at bounding box center [309, 158] width 618 height 317
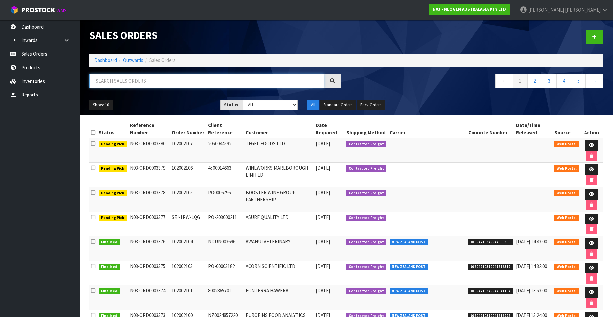
click at [123, 83] on input "text" at bounding box center [207, 81] width 235 height 14
paste input "102002098"
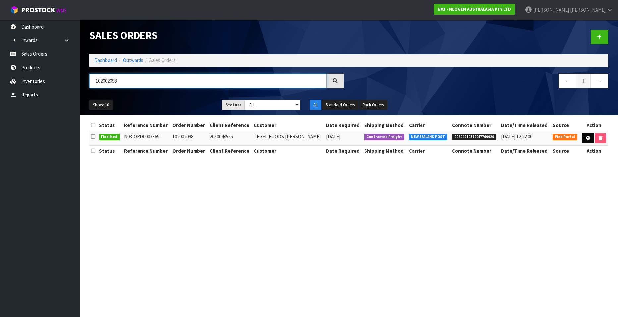
type input "102002098"
click at [586, 139] on icon at bounding box center [588, 138] width 5 height 4
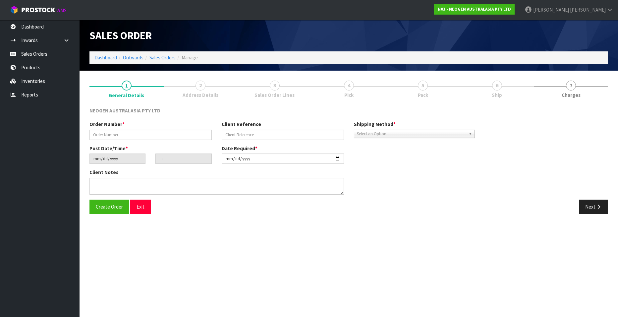
type input "102002098"
type input "2050044555"
type input "2025-09-09"
type input "09:46:00.000"
type input "2025-09-09"
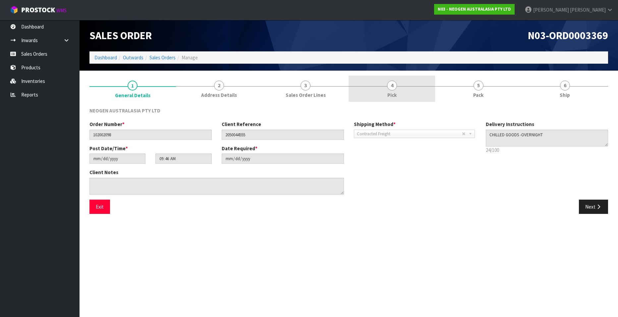
click at [391, 89] on span "4" at bounding box center [392, 86] width 10 height 10
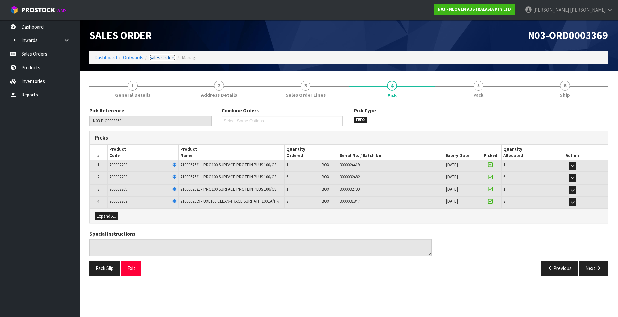
click at [164, 58] on link "Sales Orders" at bounding box center [163, 57] width 26 height 6
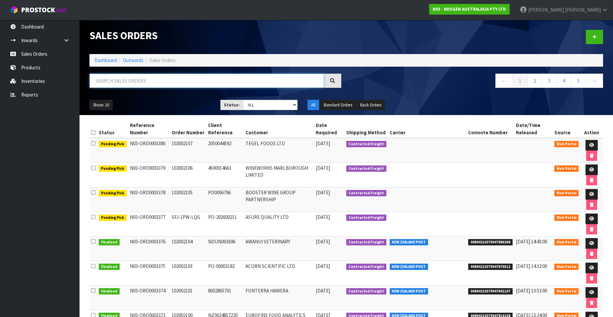
click at [117, 80] on input "text" at bounding box center [207, 81] width 235 height 14
paste input "102002099"
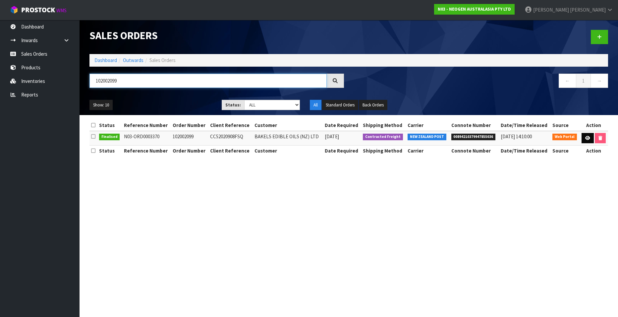
type input "102002099"
click at [585, 138] on icon at bounding box center [587, 138] width 5 height 4
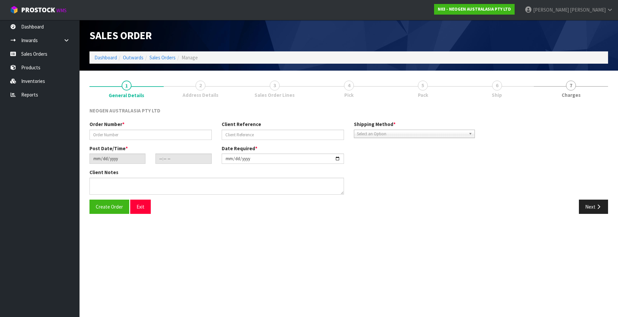
type input "102002099"
type input "CC52020908FSQ"
type input "2025-09-09"
type input "10:02:00.000"
type input "2025-09-09"
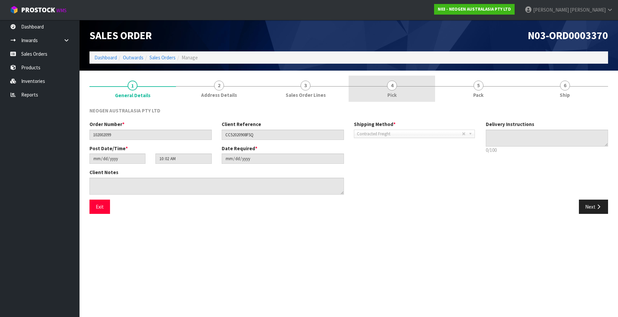
click at [390, 94] on span "Pick" at bounding box center [392, 94] width 9 height 7
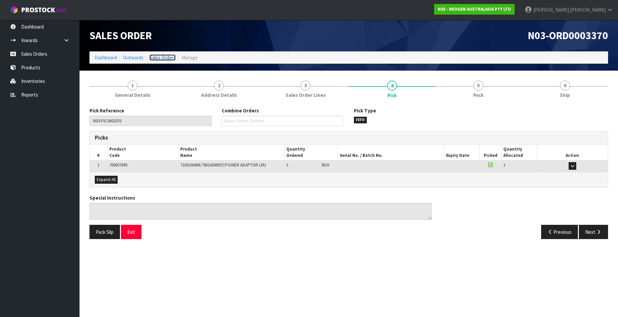
click at [156, 56] on link "Sales Orders" at bounding box center [163, 57] width 26 height 6
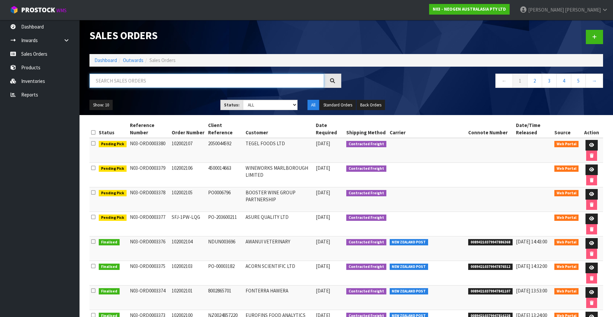
click at [119, 83] on input "text" at bounding box center [207, 81] width 235 height 14
paste input "102002100"
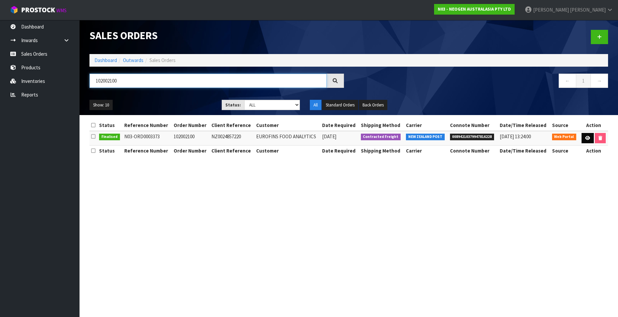
type input "102002100"
click at [585, 138] on icon at bounding box center [587, 138] width 5 height 4
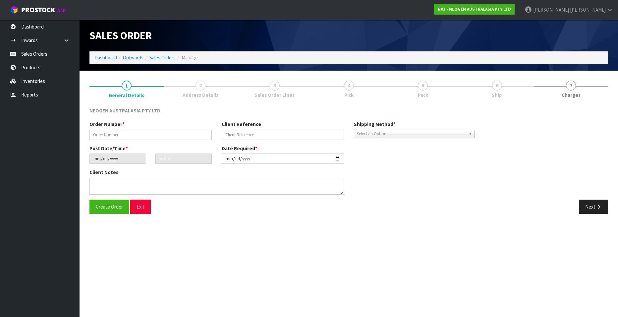
type input "102002100"
type input "NZ0024857220"
type input "2025-09-09"
type input "10:42:00.000"
type input "2025-09-09"
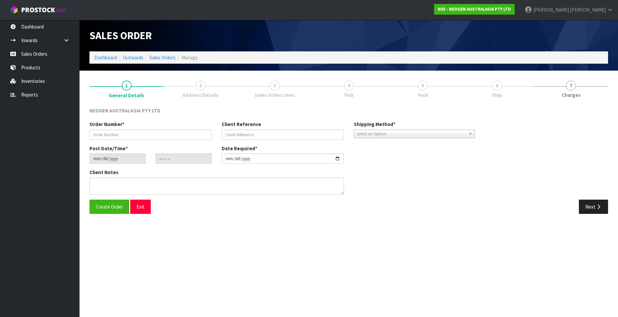
type textarea "ATTN ACCOUNTS"
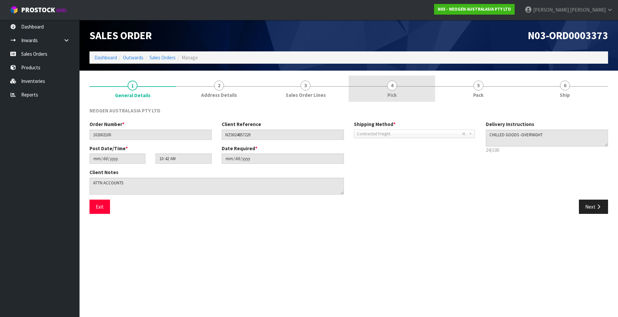
click at [397, 89] on link "4 Pick" at bounding box center [392, 89] width 87 height 26
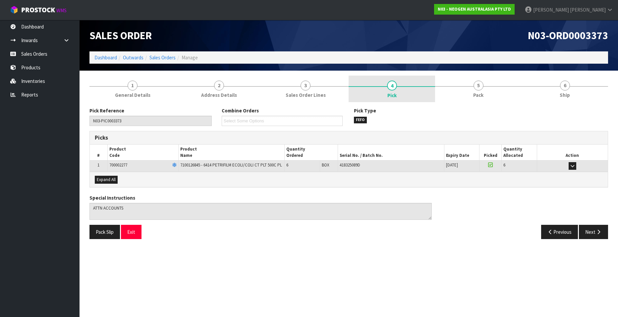
click at [399, 85] on link "4 Pick" at bounding box center [392, 89] width 87 height 27
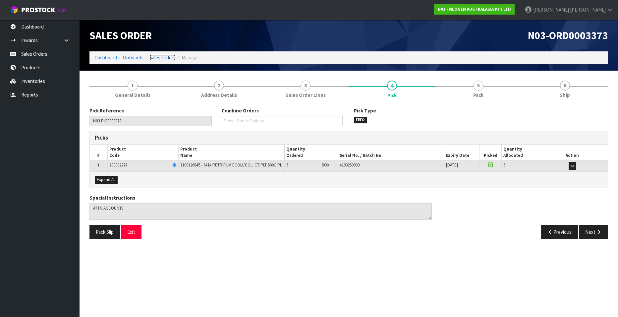
click at [165, 58] on link "Sales Orders" at bounding box center [163, 57] width 26 height 6
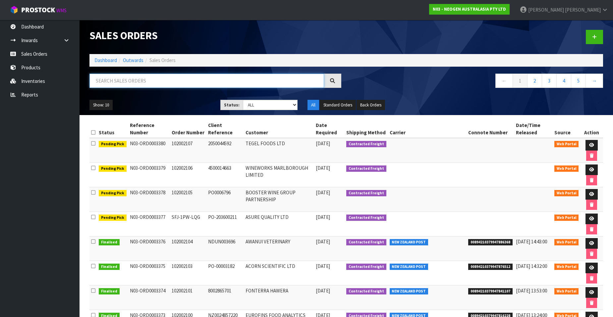
click at [124, 82] on input "text" at bounding box center [207, 81] width 235 height 14
paste input "102002101"
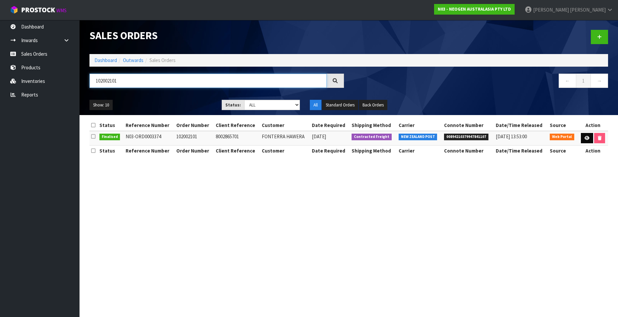
type input "102002101"
click at [585, 139] on icon at bounding box center [587, 138] width 5 height 4
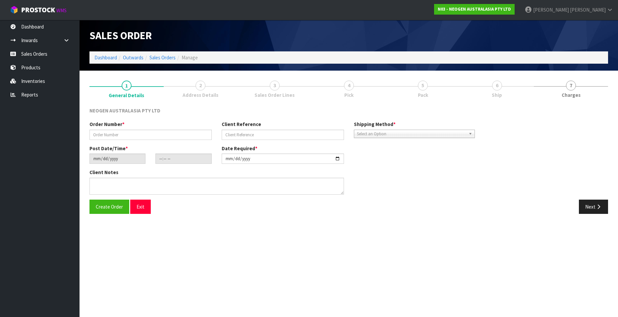
type input "102002101"
type input "8002865701"
type input "2025-09-09"
type input "10:44:00.000"
type input "2025-09-09"
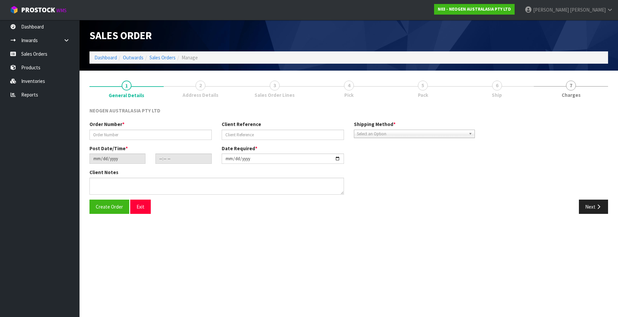
type textarea "ATTN ACCOUNTS"
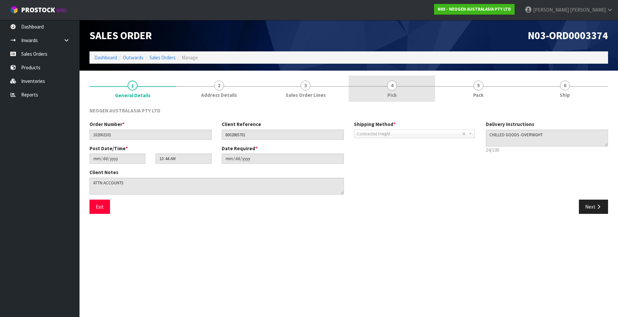
click at [391, 84] on span "4" at bounding box center [392, 86] width 10 height 10
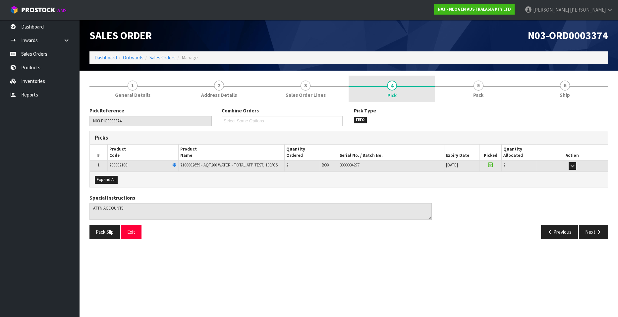
click at [393, 91] on link "4 Pick" at bounding box center [392, 89] width 87 height 27
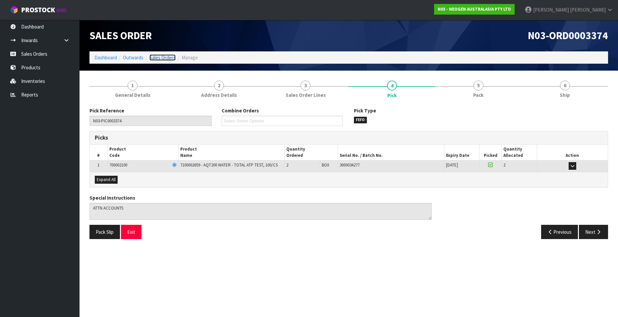
click at [155, 58] on link "Sales Orders" at bounding box center [163, 57] width 26 height 6
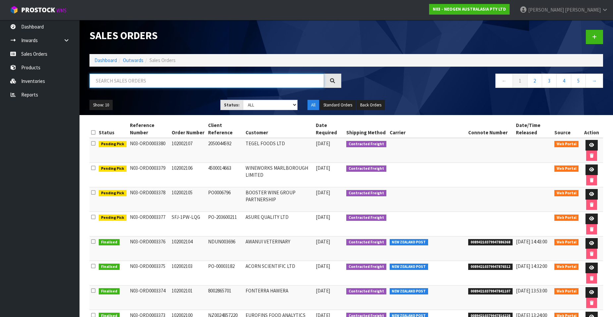
click at [140, 82] on input "text" at bounding box center [207, 81] width 235 height 14
paste input "102002103"
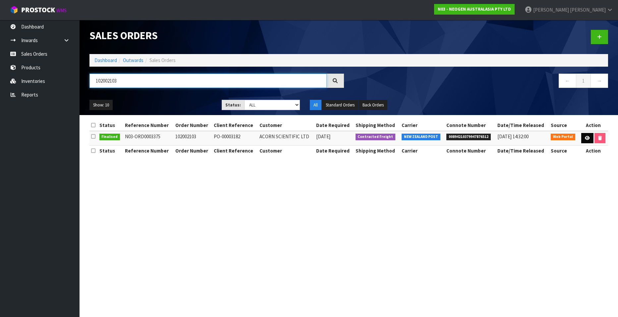
type input "102002103"
click at [584, 138] on link at bounding box center [587, 138] width 12 height 11
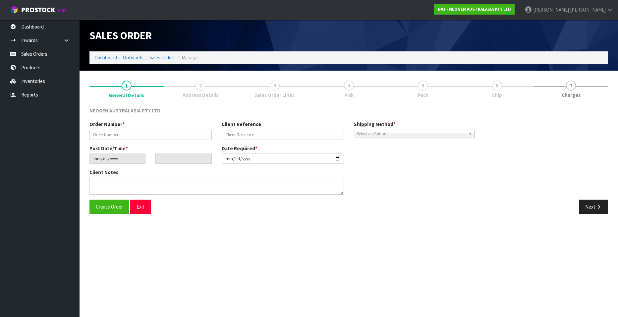
type input "102002103"
type input "PO-00003182"
type input "2025-09-09"
type input "10:47:00.000"
type input "2025-09-09"
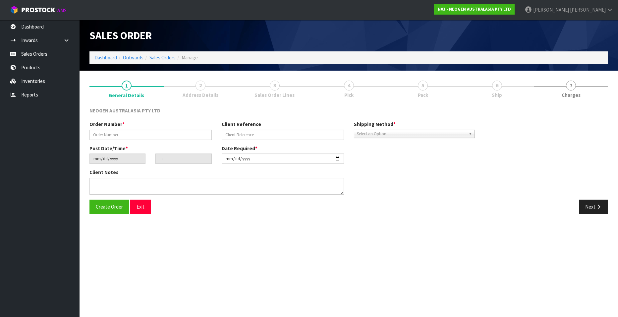
type textarea "ATTN MYRL LIM"
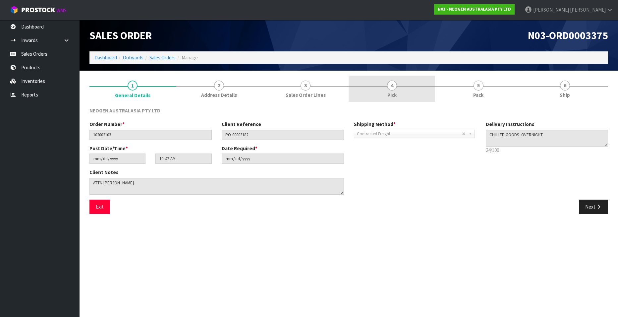
click at [393, 91] on span "Pick" at bounding box center [392, 94] width 9 height 7
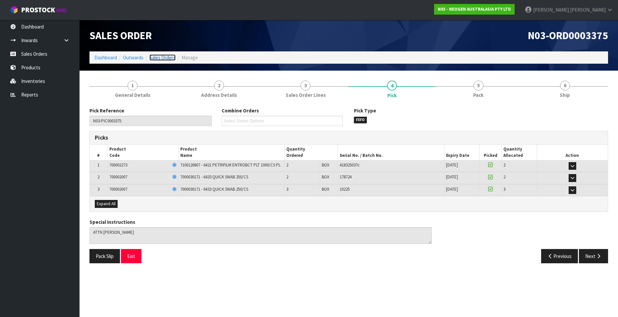
click at [160, 58] on link "Sales Orders" at bounding box center [163, 57] width 26 height 6
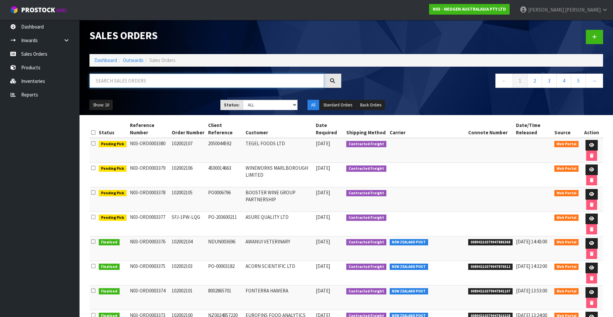
click at [122, 82] on input "text" at bounding box center [207, 81] width 235 height 14
paste input "102002104"
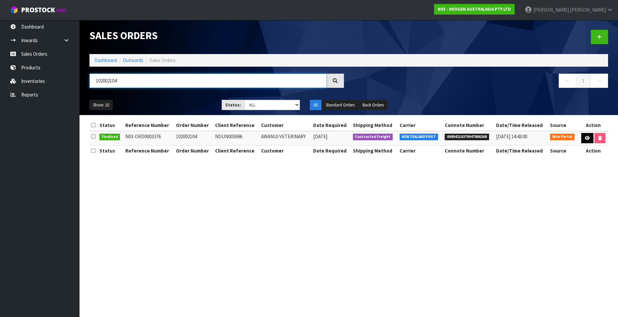
type input "102002104"
drag, startPoint x: 587, startPoint y: 140, endPoint x: 531, endPoint y: 143, distance: 56.1
click at [587, 140] on icon at bounding box center [587, 138] width 5 height 4
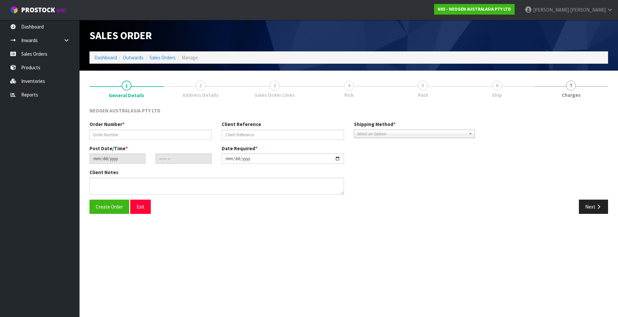
type input "102002104"
type input "NDUN003696"
type input "2025-09-09"
type input "10:56:00.000"
type input "2025-09-09"
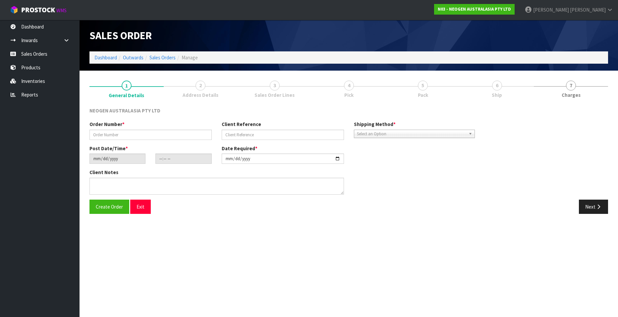
type textarea "ATTN GRIBBLES VETERINARY PATHOLOGY"
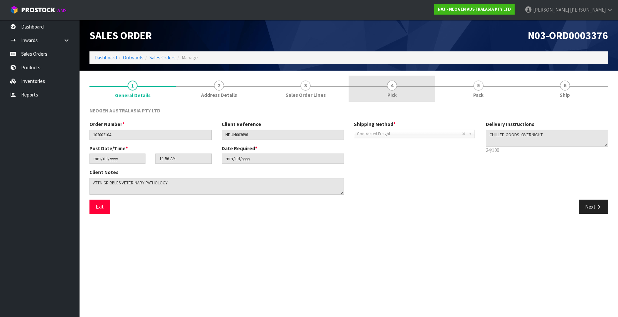
click at [388, 86] on span "4" at bounding box center [392, 86] width 10 height 10
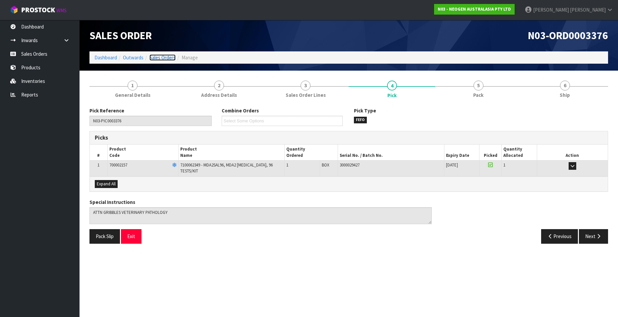
click at [165, 57] on link "Sales Orders" at bounding box center [163, 57] width 26 height 6
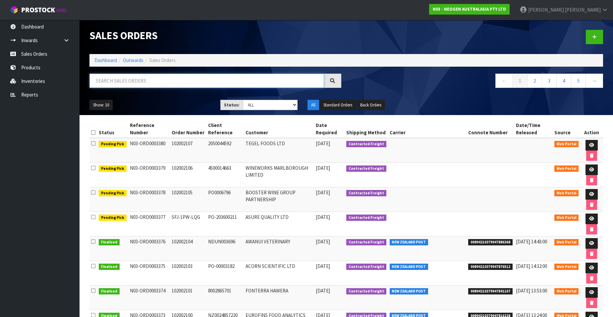
click at [168, 82] on input "text" at bounding box center [207, 81] width 235 height 14
paste input "102002094"
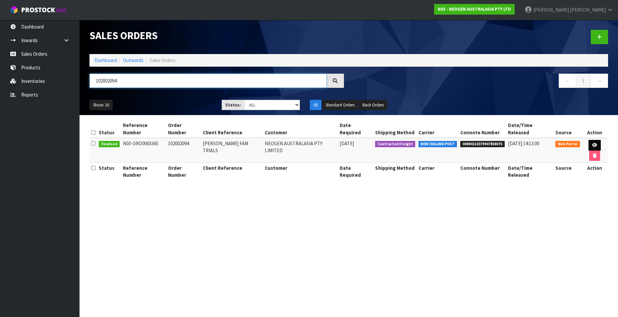
type input "102002094"
click at [592, 143] on icon at bounding box center [594, 145] width 5 height 4
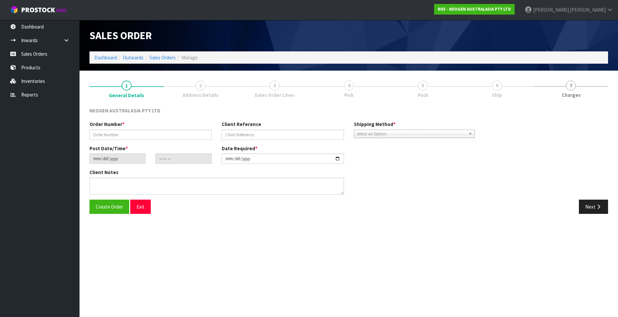
type input "102002094"
type input "JOHN FAM TRIALS"
type input "2025-09-09"
type input "09:31:00.000"
type input "2025-09-09"
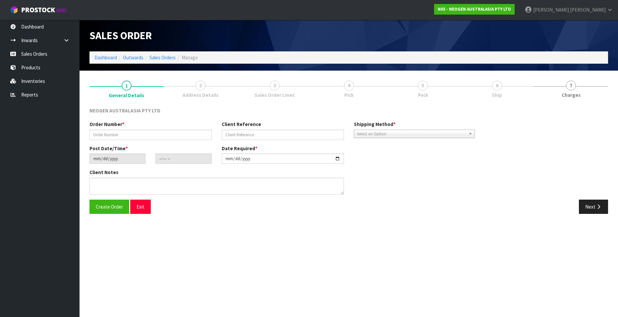
type textarea "ATTN JOHN FAM"
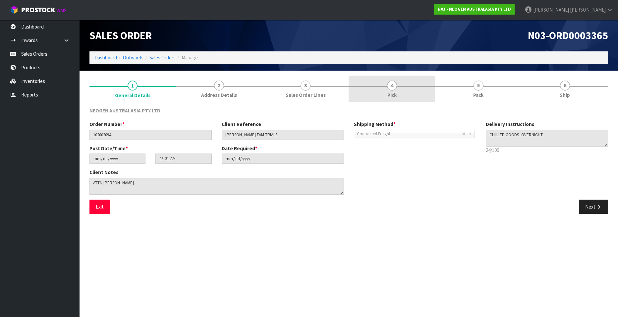
click at [397, 88] on link "4 Pick" at bounding box center [392, 89] width 87 height 26
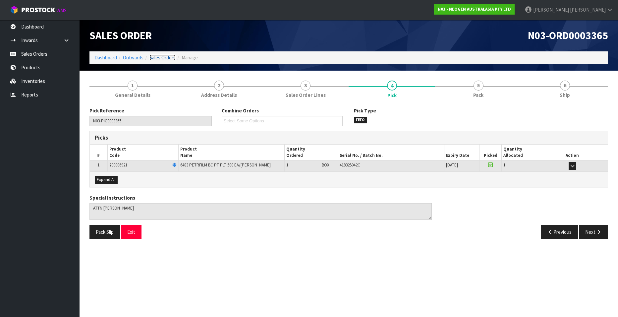
click at [154, 57] on link "Sales Orders" at bounding box center [163, 57] width 26 height 6
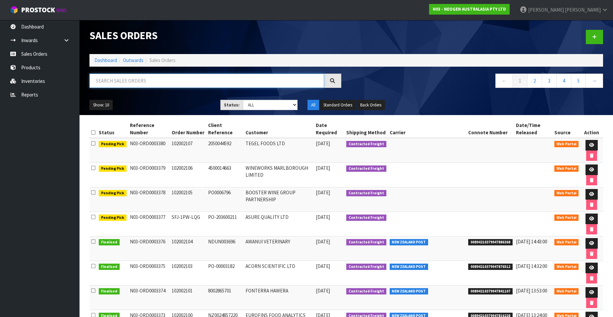
click at [124, 80] on input "text" at bounding box center [207, 81] width 235 height 14
paste input "102002102"
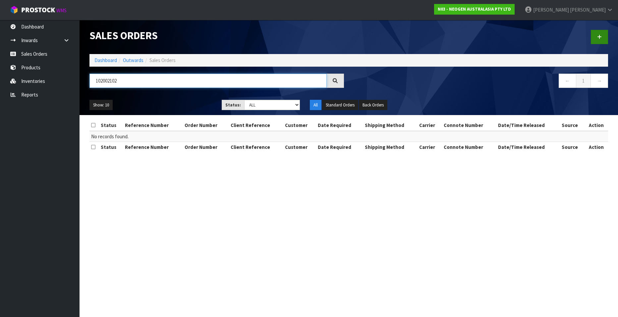
type input "102002102"
click at [596, 35] on link at bounding box center [599, 37] width 17 height 14
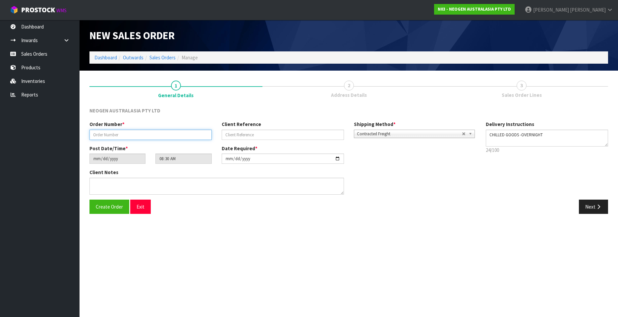
click at [113, 136] on input "text" at bounding box center [151, 135] width 122 height 10
paste input "102002102"
type input "102002102"
click at [241, 132] on input "text" at bounding box center [283, 135] width 122 height 10
paste input "LP07016394"
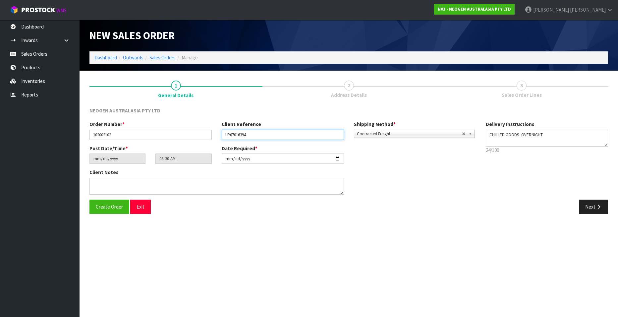
type input "LP07016394"
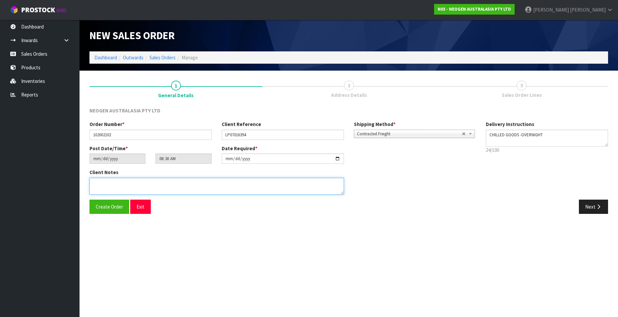
click at [107, 185] on textarea at bounding box center [217, 186] width 255 height 17
type textarea "ATTN ACCOUNTS"
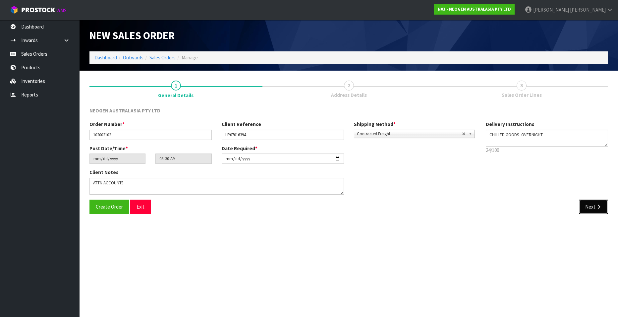
click at [586, 207] on button "Next" at bounding box center [593, 207] width 29 height 14
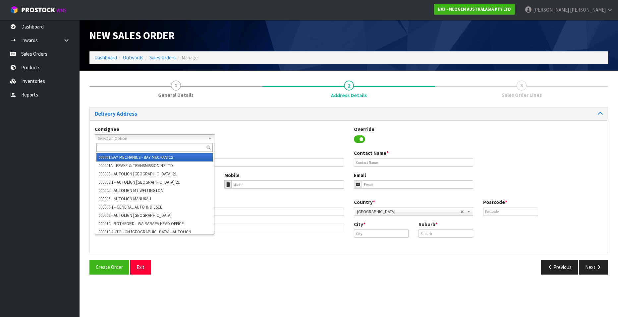
click at [105, 136] on span "Select an Option" at bounding box center [152, 139] width 108 height 8
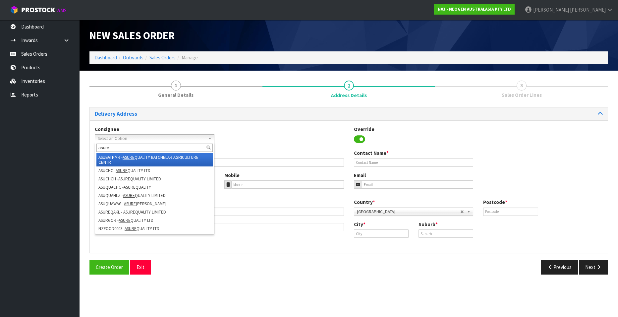
type input "asure"
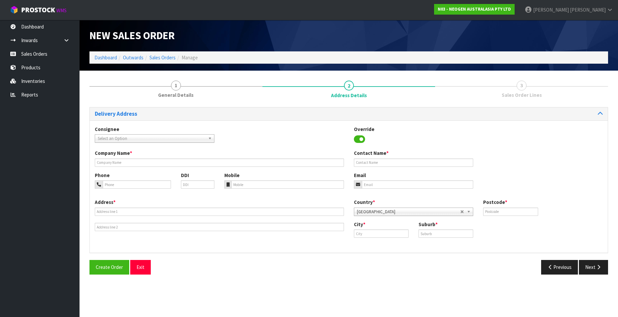
click at [157, 138] on span "Select an Option" at bounding box center [152, 139] width 108 height 8
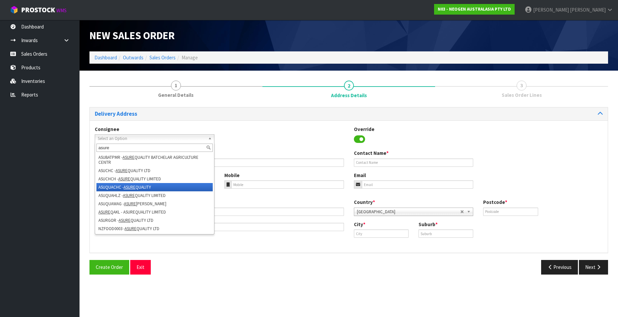
type input "asure"
click at [131, 187] on em "ASURE" at bounding box center [130, 187] width 12 height 6
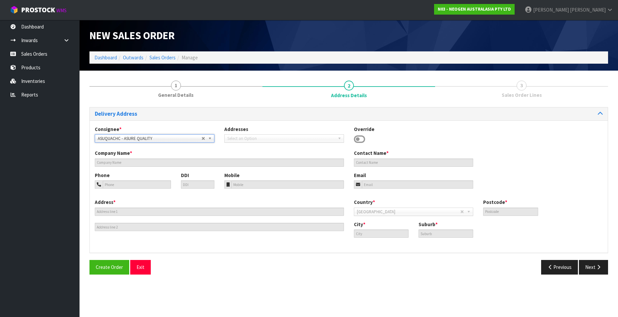
type input "6A SIR WILLIAM PICKERING DRIVE"
type input "8053"
type input "CHRISTCHURCH"
type input "BURNSIDE"
click at [162, 138] on span "Select an Option" at bounding box center [150, 139] width 104 height 8
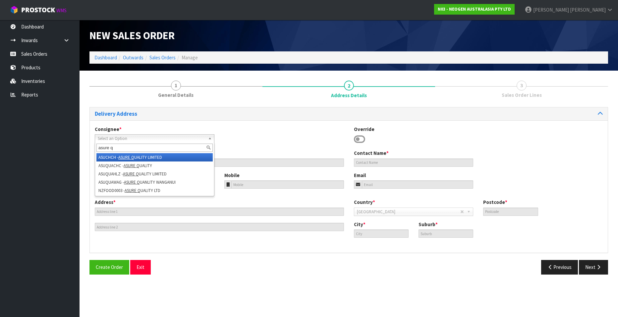
type input "asure q"
click at [127, 157] on em "ASURE Q" at bounding box center [126, 157] width 16 height 6
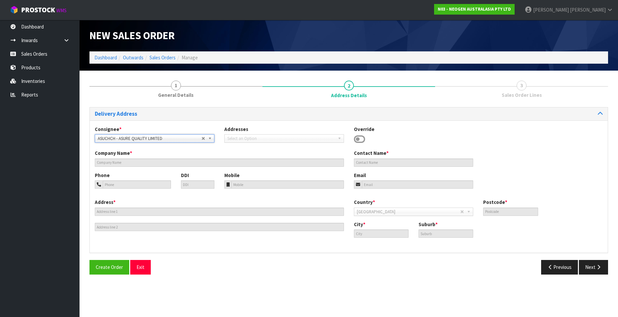
type input "ASURE QUALITY LIMITED"
type input "UNIT 1 , 6H SIR WILLIAM PICKERING DRIVE"
type input "8140"
type input "CHRISTCHURCH"
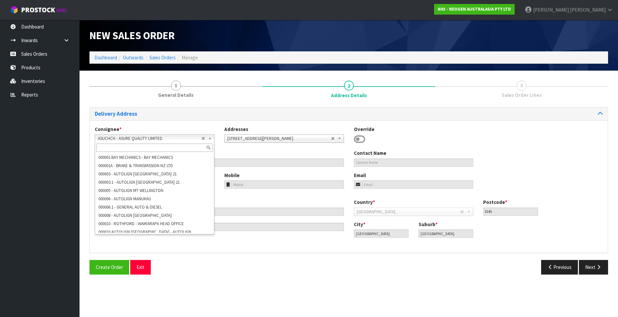
click at [144, 136] on span "ASUCHCH - ASURE QUALITY LIMITED" at bounding box center [150, 139] width 104 height 8
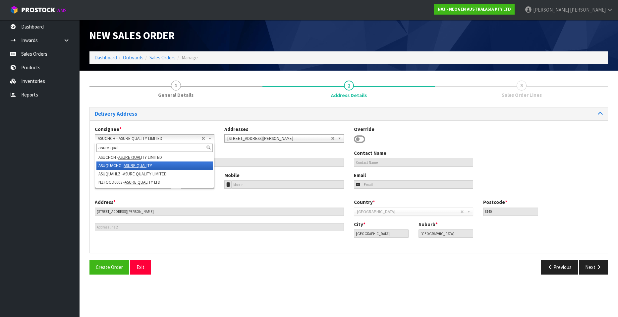
type input "asure qual"
click at [138, 163] on em "ASURE QUAL" at bounding box center [135, 166] width 23 height 6
type input "6A SIR WILLIAM PICKERING DRIVE"
type input "8053"
type input "CHRISTCHURCH"
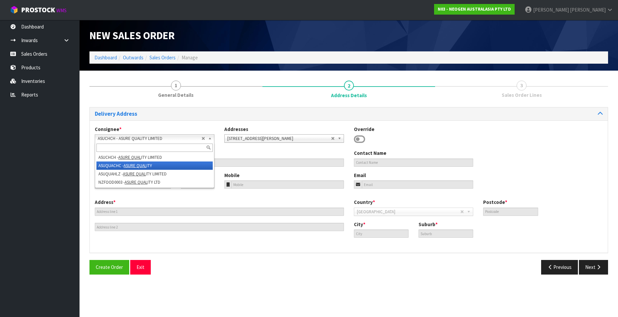
type input "BURNSIDE"
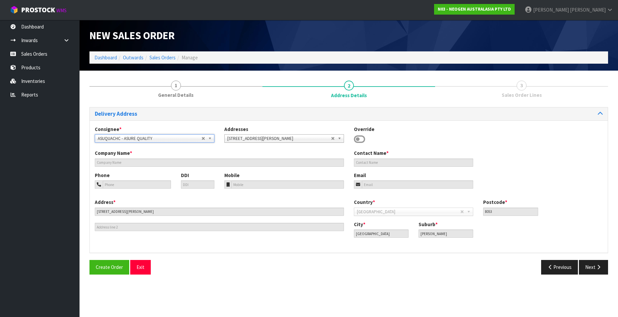
click at [143, 137] on span "ASUQUACHC - ASURE QUALITY" at bounding box center [150, 139] width 104 height 8
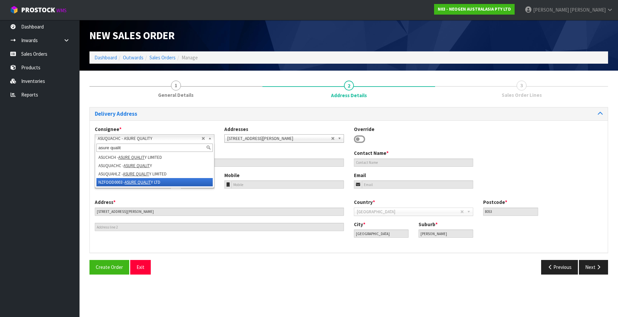
type input "asure qualit"
click at [106, 181] on li "NZFOOD0003 - ASURE QUALIT Y LTD" at bounding box center [154, 182] width 116 height 8
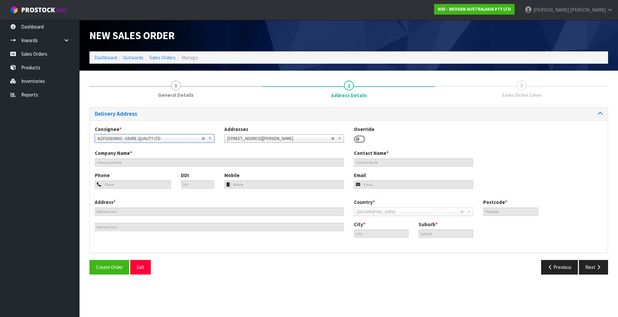
type input "ASURE QUALITY LTD"
type input "131 BOUNDARY ROAD"
type input "0600"
type input "Auckland"
type input "BLOCKHOUSE BAY"
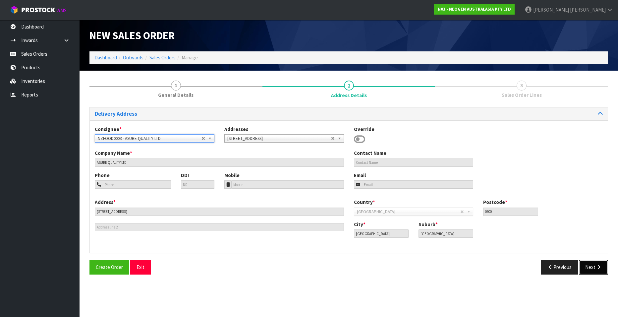
click at [594, 267] on button "Next" at bounding box center [593, 267] width 29 height 14
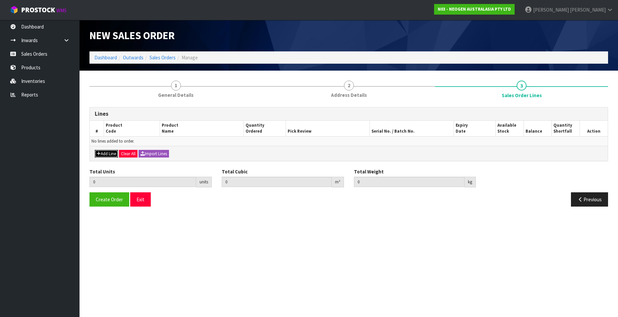
click at [105, 154] on button "Add Line" at bounding box center [106, 154] width 23 height 8
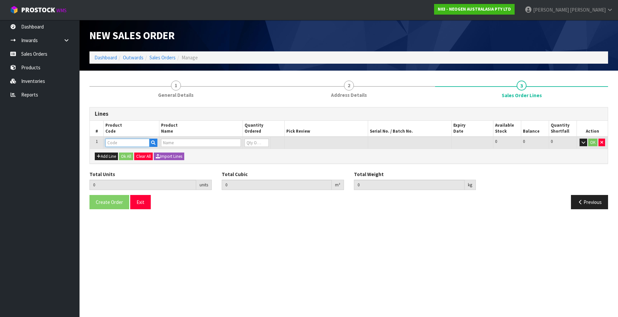
click at [138, 145] on input "text" at bounding box center [127, 143] width 44 height 8
paste input "700002228"
type input "700002228"
type input "0.000000"
type input "0.000"
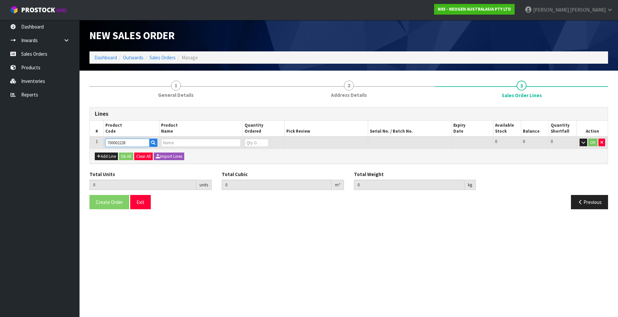
type input "7100088605 - 6461 PETRIFILM LAB CT PLT 50EA/CS"
type input "0"
type input "700002228"
type input "1"
type input "0.001292"
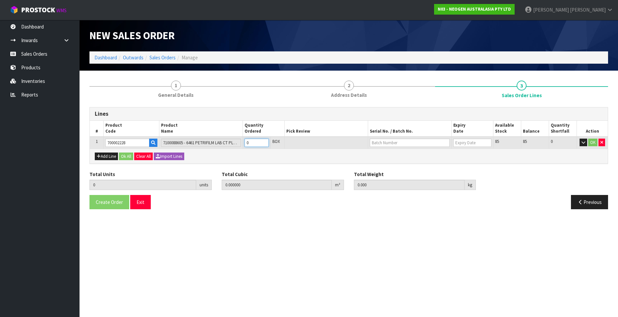
type input "0.4"
type input "1"
click at [265, 141] on input "1" at bounding box center [257, 143] width 24 height 8
type input "2"
type input "0.002584"
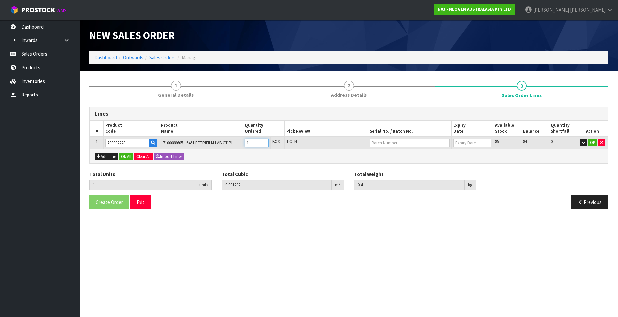
type input "0.8"
type input "2"
click at [263, 143] on input "2" at bounding box center [257, 143] width 24 height 8
click at [376, 141] on input "text" at bounding box center [410, 143] width 80 height 8
click at [395, 155] on link "344H9K" at bounding box center [396, 154] width 52 height 9
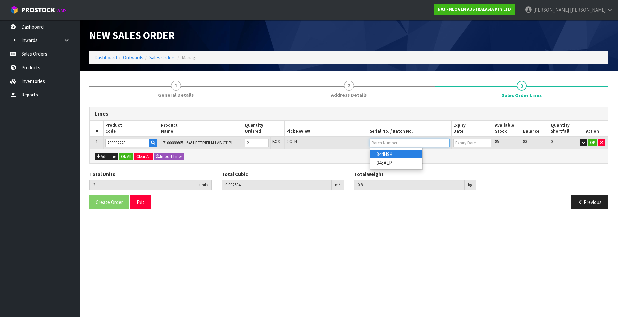
type input "344H9K"
type input "13/08/2026"
click at [592, 142] on button "OK" at bounding box center [592, 143] width 9 height 8
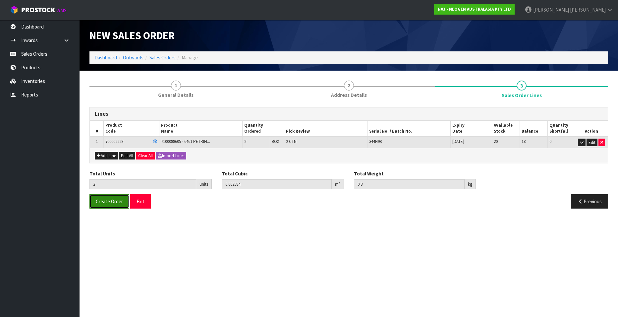
click at [109, 199] on span "Create Order" at bounding box center [109, 201] width 27 height 6
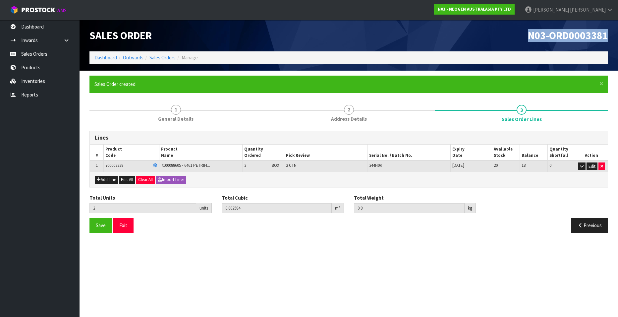
drag, startPoint x: 529, startPoint y: 36, endPoint x: 608, endPoint y: 38, distance: 78.9
click at [608, 38] on span "N03-ORD0003381" at bounding box center [568, 35] width 80 height 13
copy span "N03-ORD0003381"
click at [162, 57] on link "Sales Orders" at bounding box center [163, 57] width 26 height 6
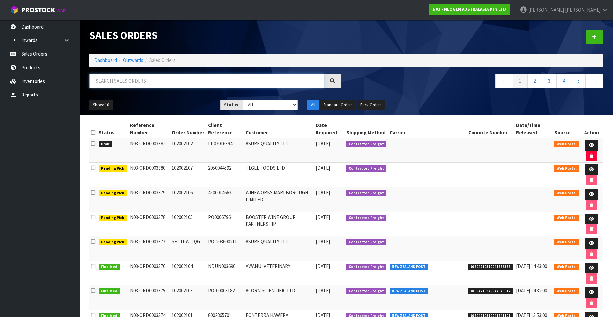
click at [128, 81] on input "text" at bounding box center [207, 81] width 235 height 14
paste input "102002108"
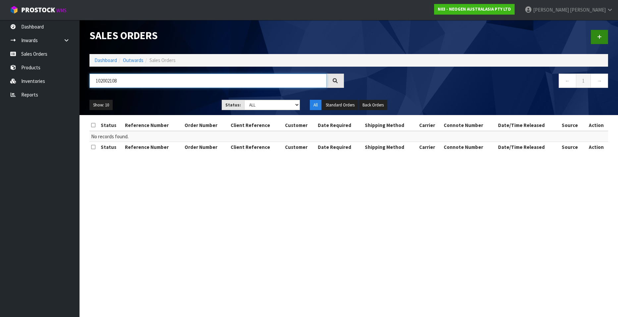
type input "102002108"
click at [597, 36] on link at bounding box center [599, 37] width 17 height 14
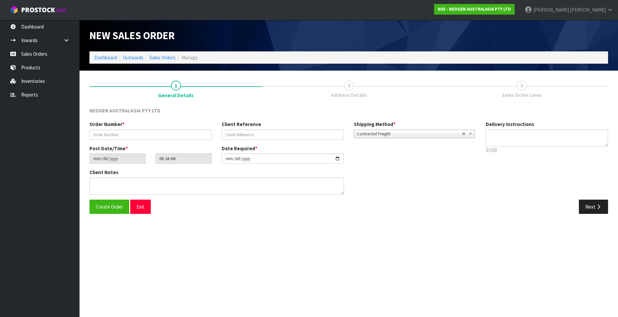
type textarea "CHILLED GOODS -OVERNIGHT"
click at [122, 135] on input "text" at bounding box center [151, 135] width 122 height 10
paste input "102002108"
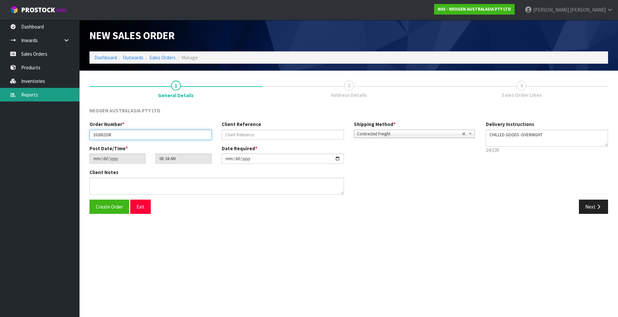
type input "102002108"
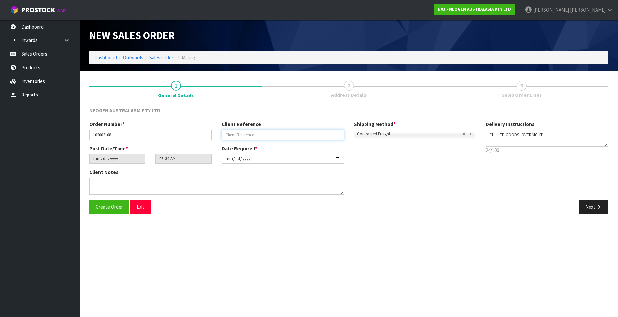
click at [235, 134] on input "text" at bounding box center [283, 135] width 122 height 10
paste input "4500014680"
type input "4500014680"
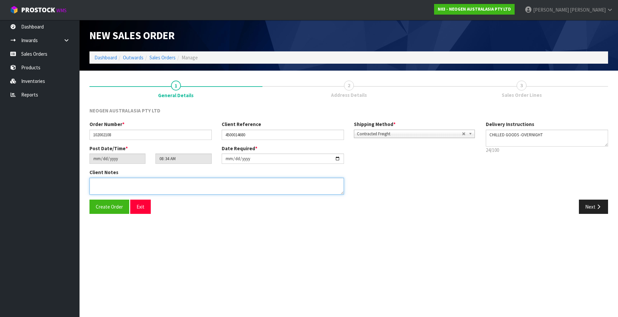
click at [131, 184] on textarea at bounding box center [217, 186] width 255 height 17
type textarea "ATTN [PERSON_NAME]"
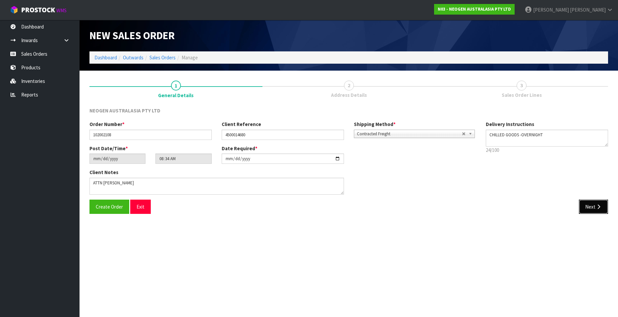
click at [591, 206] on button "Next" at bounding box center [593, 207] width 29 height 14
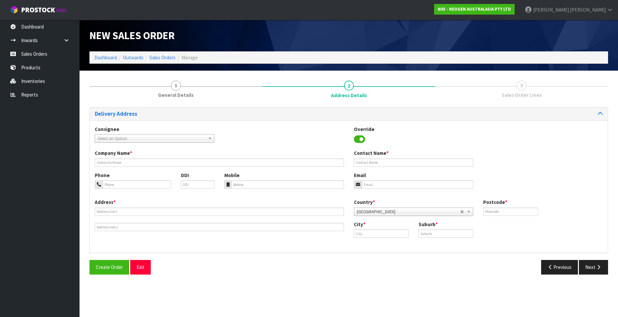
click at [159, 137] on span "Select an Option" at bounding box center [152, 139] width 108 height 8
type input "winewor"
click at [134, 157] on li "WINEWOR BLE - WINEWORKS MARLBOROUGH LIMITED" at bounding box center [154, 157] width 116 height 8
type input "WINEWORKS MARLBOROUGH LIMITED"
type input "ATT: [PERSON_NAME] (LAB)"
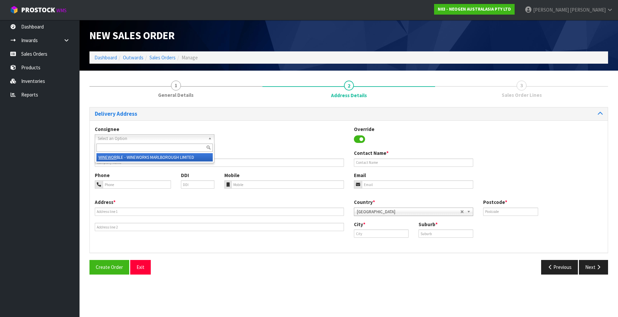
type input "[STREET_ADDRESS]"
type input "7274"
type input "Blenheim"
type input "[GEOGRAPHIC_DATA]"
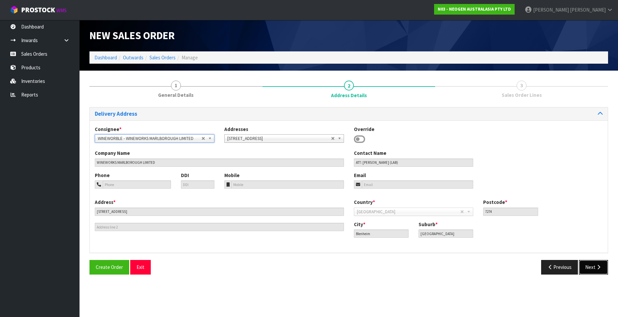
click at [590, 270] on button "Next" at bounding box center [593, 267] width 29 height 14
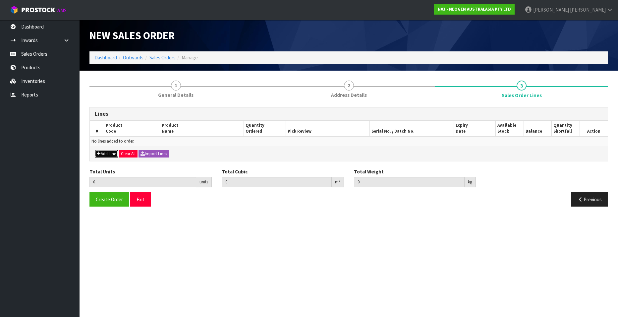
click at [107, 151] on button "Add Line" at bounding box center [106, 154] width 23 height 8
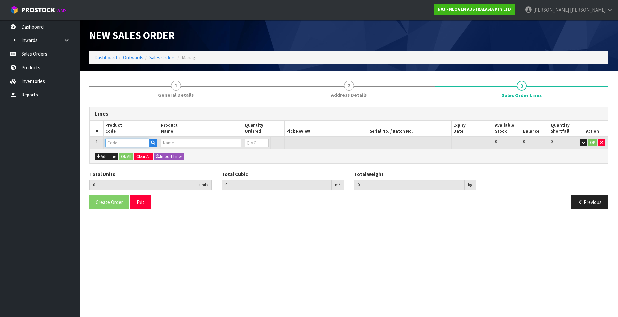
click at [121, 142] on input "text" at bounding box center [127, 143] width 44 height 8
paste input "700002207"
type input "700002207"
type input "0.000000"
type input "0.000"
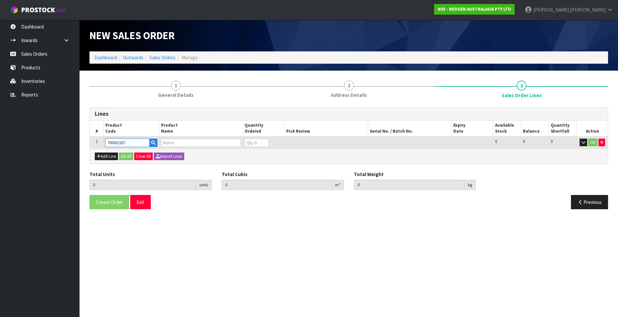
type input "7100067519 - UXL100 CLEAN-TRACE SURF ATP 100EA/PK"
type input "0"
type input "700002207"
type input "1"
type input "0.006496"
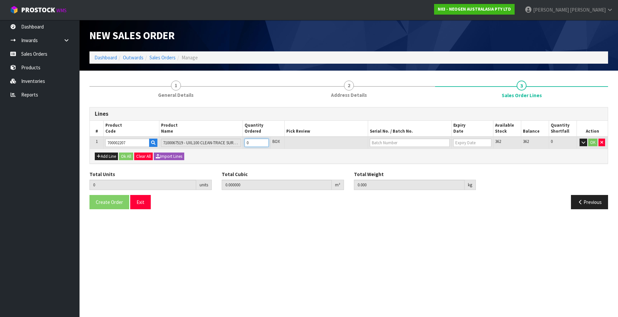
type input "0.96"
type input "1"
click at [264, 142] on input "1" at bounding box center [257, 143] width 24 height 8
type input "2"
type input "0.012992"
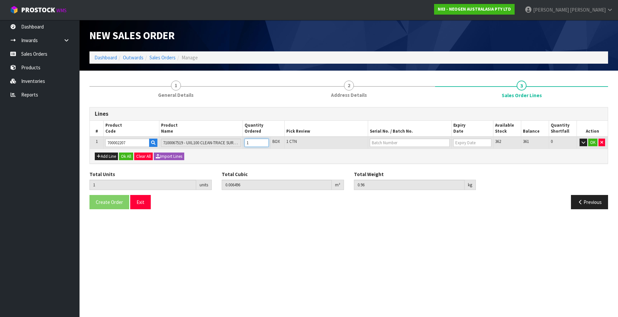
type input "1.92"
type input "2"
click at [264, 142] on input "2" at bounding box center [257, 143] width 24 height 8
type input "3"
type input "0.019488"
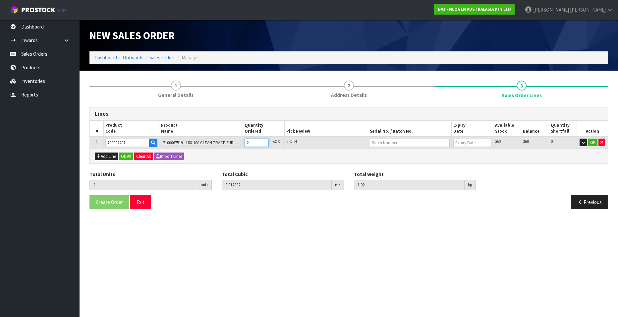
type input "2.88"
type input "3"
click at [264, 142] on input "3" at bounding box center [257, 143] width 24 height 8
type input "4"
type input "0.025984"
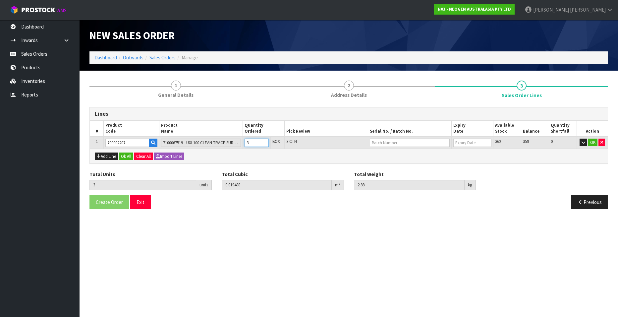
type input "3.84"
type input "4"
click at [264, 142] on input "4" at bounding box center [257, 143] width 24 height 8
click at [378, 143] on input "text" at bounding box center [410, 143] width 80 height 8
click at [396, 154] on link "3000031847" at bounding box center [396, 154] width 52 height 9
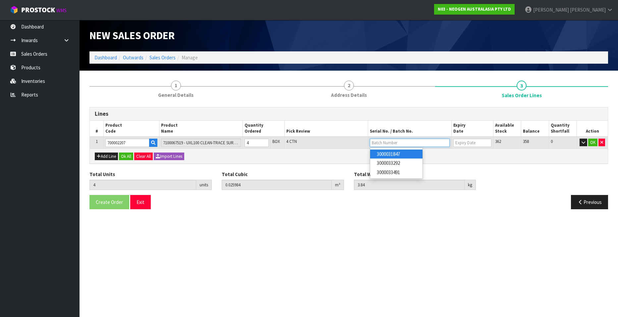
type input "3000031847"
type input "11/02/2026"
click at [591, 143] on button "OK" at bounding box center [592, 143] width 9 height 8
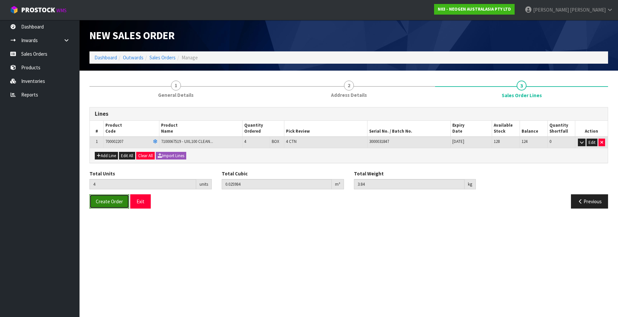
click at [113, 200] on span "Create Order" at bounding box center [109, 201] width 27 height 6
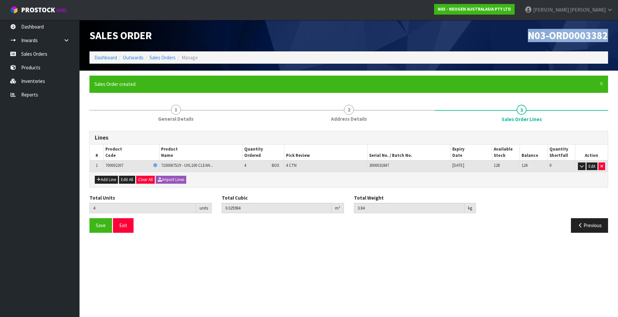
drag, startPoint x: 607, startPoint y: 37, endPoint x: 527, endPoint y: 36, distance: 80.2
click at [527, 36] on h1 "N03-ORD0003382" at bounding box center [481, 36] width 255 height 12
copy span "N03-ORD0003382"
click at [170, 58] on link "Sales Orders" at bounding box center [163, 57] width 26 height 6
